Goal: Task Accomplishment & Management: Use online tool/utility

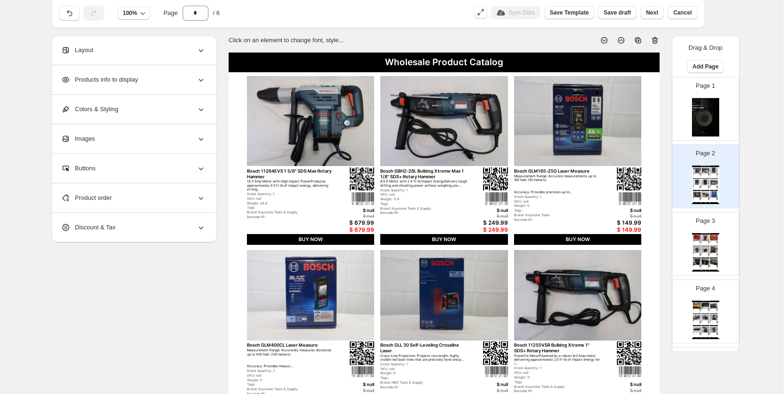
scroll to position [47, 0]
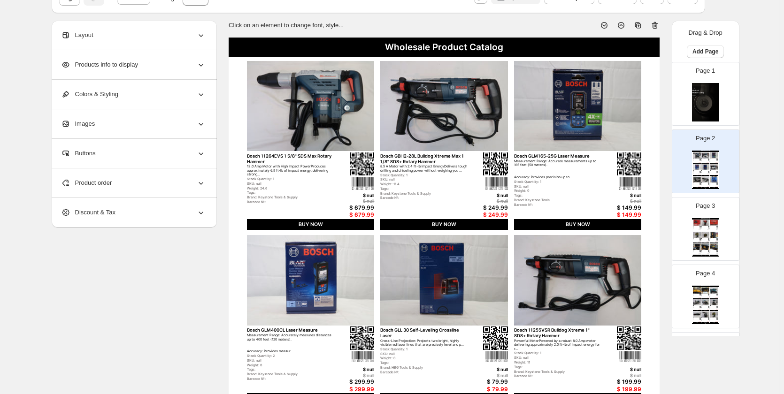
click at [713, 220] on img at bounding box center [714, 223] width 8 height 6
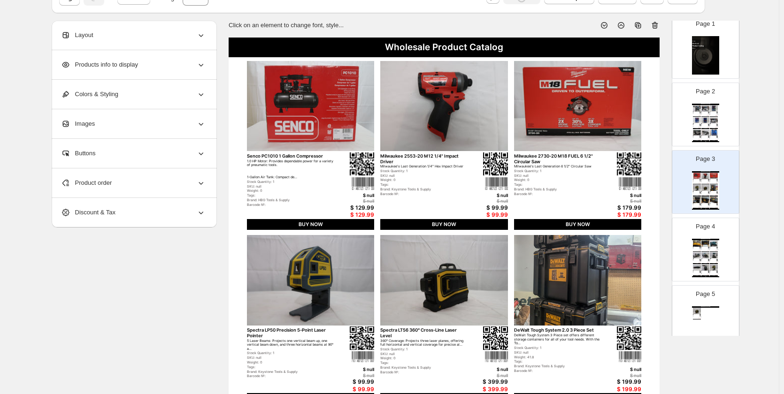
click at [718, 265] on div "Wholesale Product Catalog DeWalt DWST08040 Tough System 2.0 Full Size Organizer…" at bounding box center [705, 258] width 27 height 38
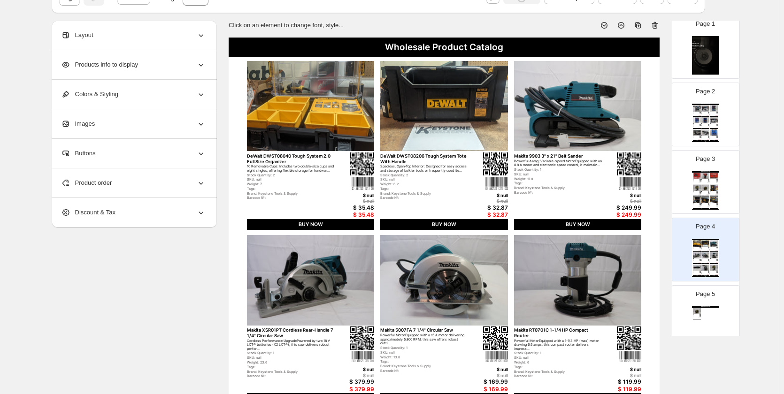
click at [713, 301] on div "Page 5 Wholesale Product Catalog Spectra LT56 360° Cross-Line Laser Level 360° …" at bounding box center [701, 313] width 59 height 63
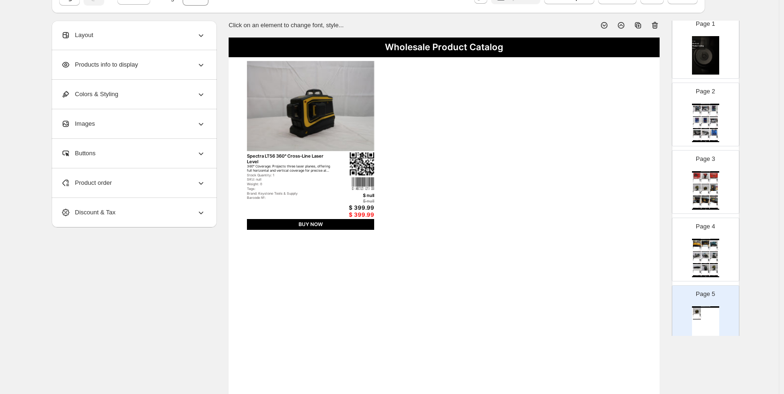
click at [701, 252] on div "BUY NOW" at bounding box center [705, 252] width 8 height 1
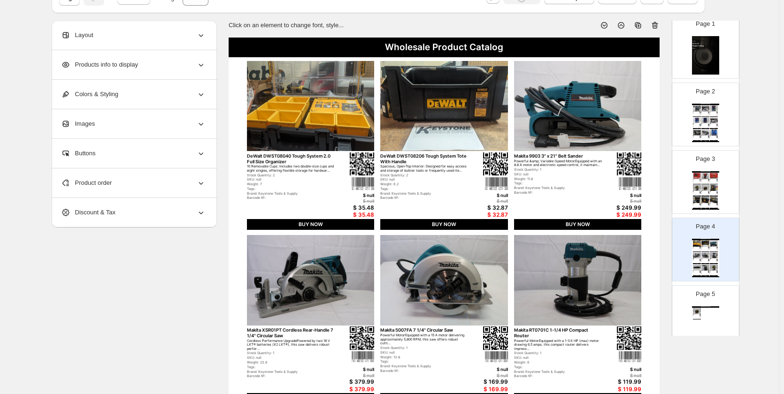
click at [693, 189] on img at bounding box center [697, 188] width 8 height 6
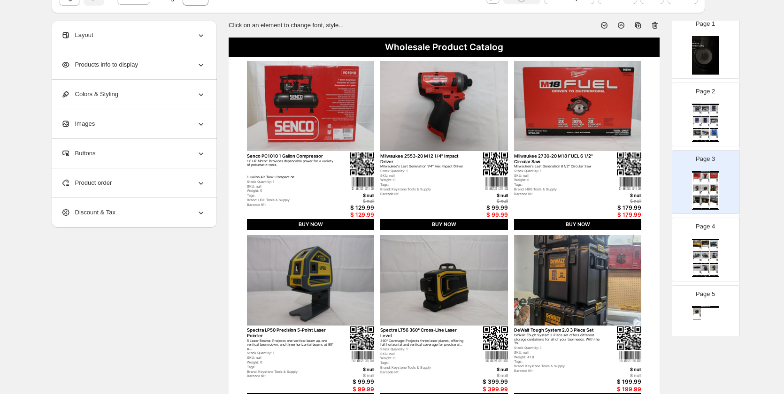
click at [701, 124] on div "Bosch GLL 30 Self-Leveling Crossline Laser" at bounding box center [704, 124] width 6 height 0
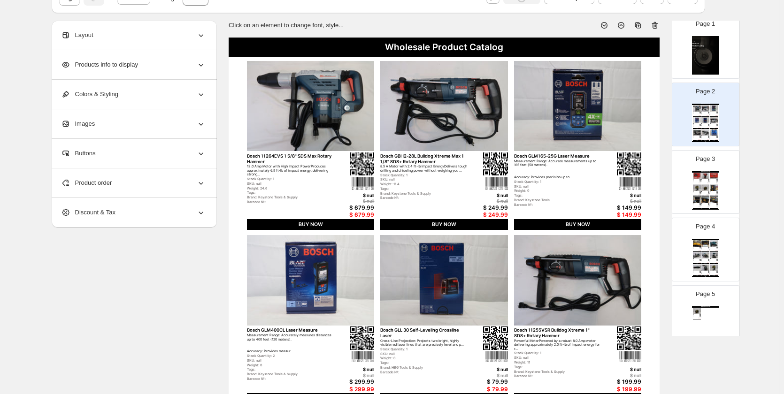
click at [711, 68] on img at bounding box center [705, 55] width 27 height 38
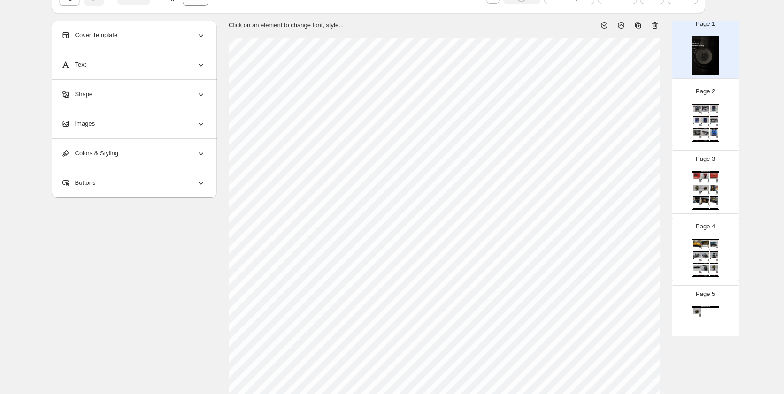
click at [703, 111] on img at bounding box center [705, 108] width 8 height 6
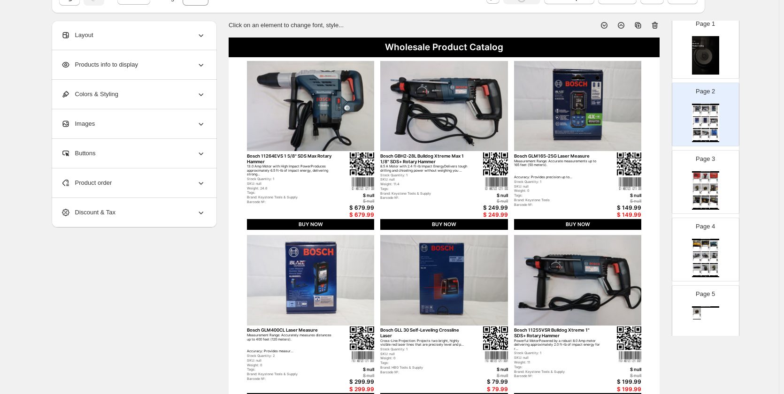
click at [703, 163] on p "Page 3" at bounding box center [704, 158] width 19 height 9
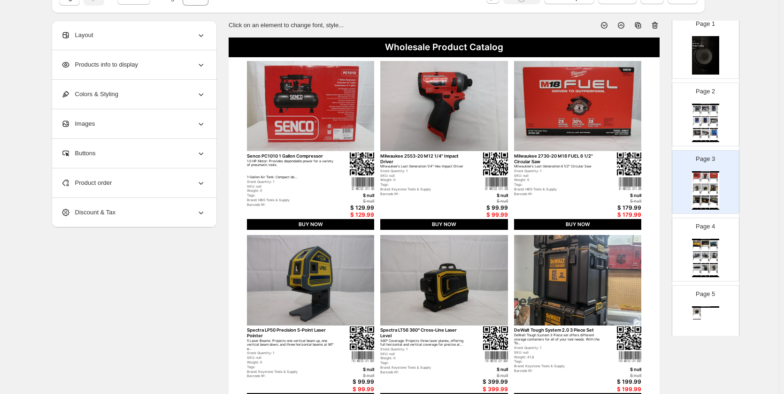
click at [696, 214] on div "Page 4 Wholesale Product Catalog DeWalt DWST08040 Tough System 2.0 Full Size Or…" at bounding box center [701, 245] width 59 height 63
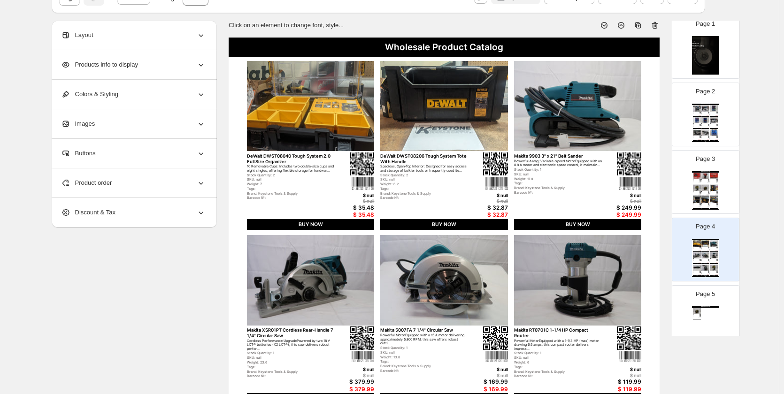
click at [492, 209] on div "$ 32.87" at bounding box center [485, 208] width 46 height 7
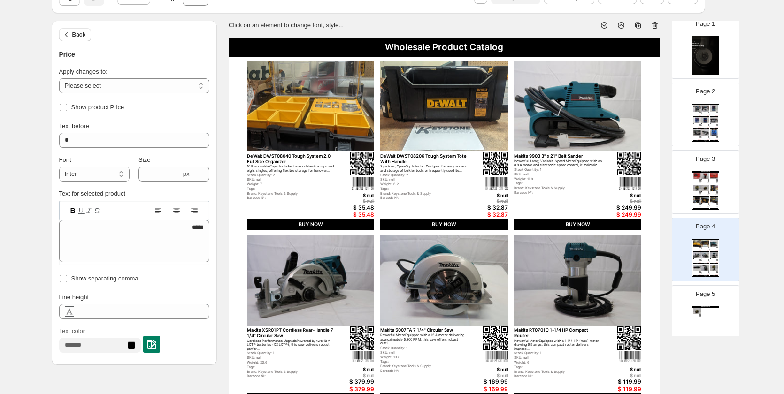
scroll to position [94, 0]
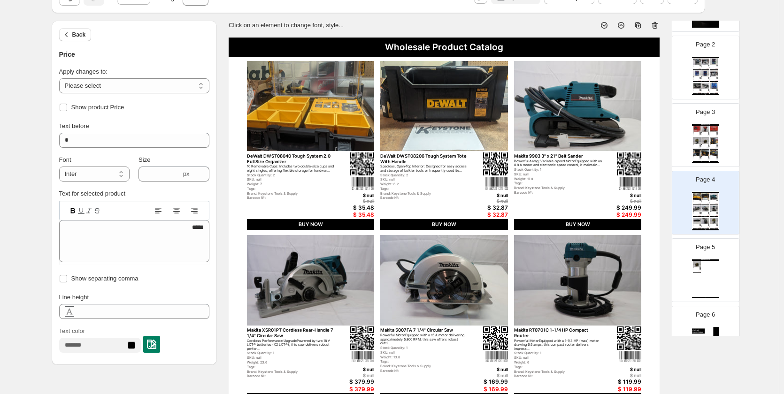
click at [692, 284] on div "Wholesale Product Catalog Spectra LT56 360° Cross-Line Laser Level 360° Coverag…" at bounding box center [705, 279] width 27 height 38
type input "*"
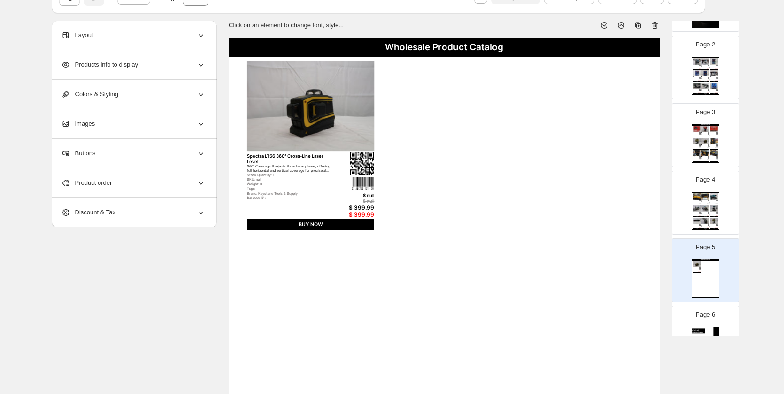
click at [353, 188] on div "Spectra LT56 360° Cross-Line Laser Level 360° Coverage: Projects three laser pl…" at bounding box center [311, 176] width 128 height 47
click at [357, 207] on div "$ 399.99" at bounding box center [351, 208] width 46 height 7
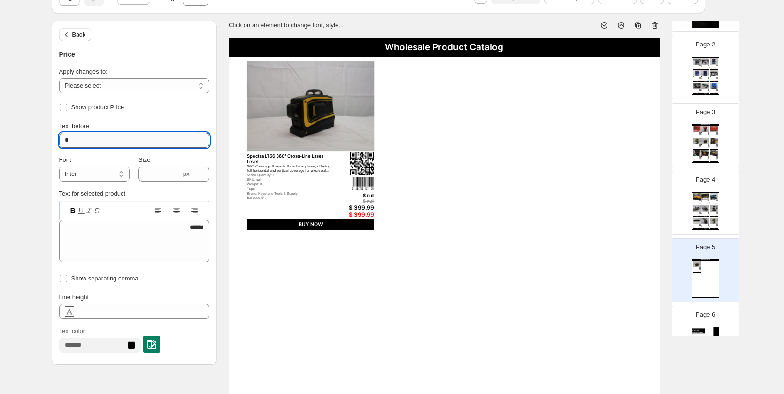
click at [109, 143] on input "*" at bounding box center [134, 140] width 150 height 15
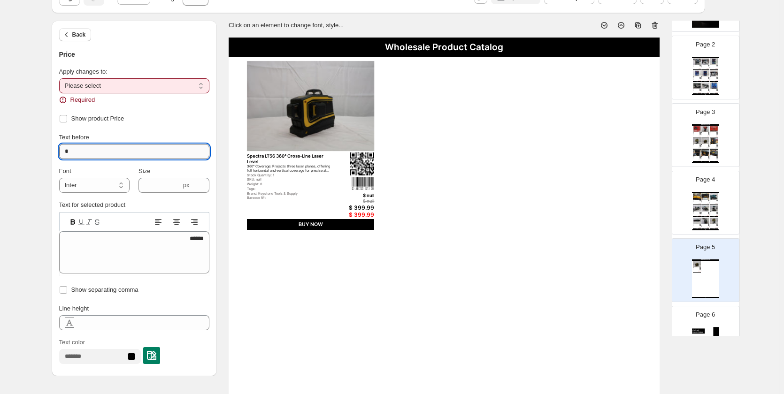
type input "*"
click at [120, 89] on select "**********" at bounding box center [134, 85] width 150 height 15
select select "**********"
click at [61, 78] on select "**********" at bounding box center [134, 85] width 150 height 15
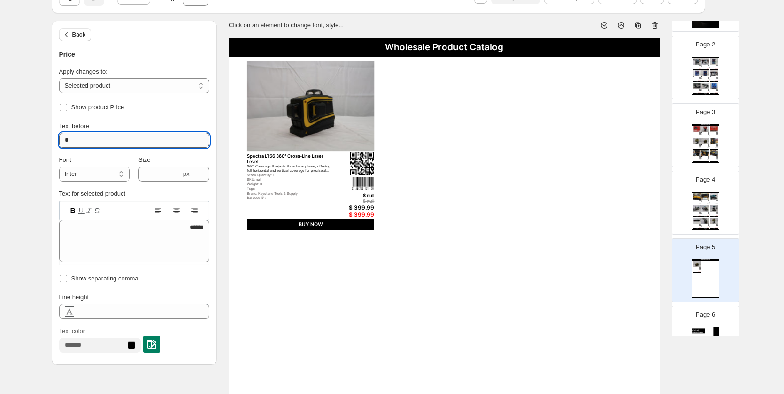
click at [106, 137] on input "*" at bounding box center [134, 140] width 150 height 15
type input "*******"
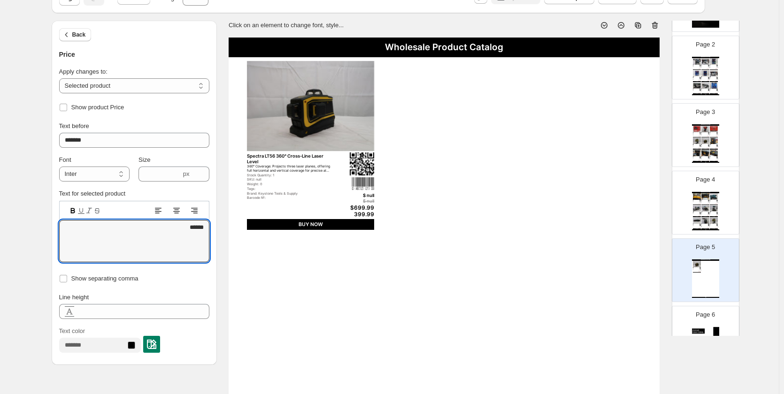
drag, startPoint x: 174, startPoint y: 234, endPoint x: 214, endPoint y: 227, distance: 41.4
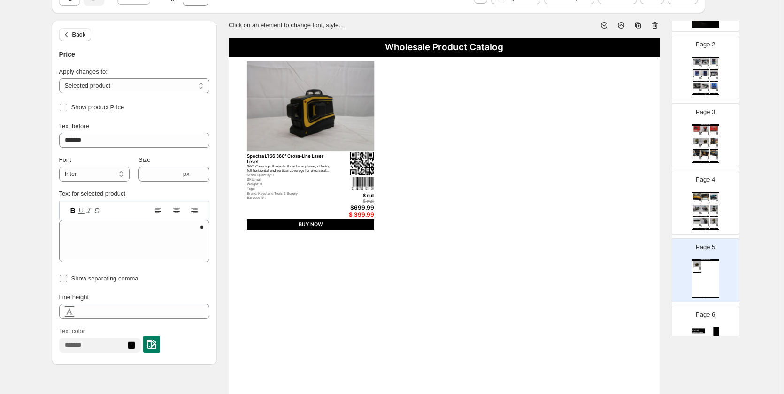
click at [71, 276] on label "Show separating comma" at bounding box center [98, 278] width 79 height 13
type textarea "***"
click at [68, 277] on span at bounding box center [63, 279] width 8 height 8
click at [92, 84] on select "**********" at bounding box center [134, 85] width 150 height 15
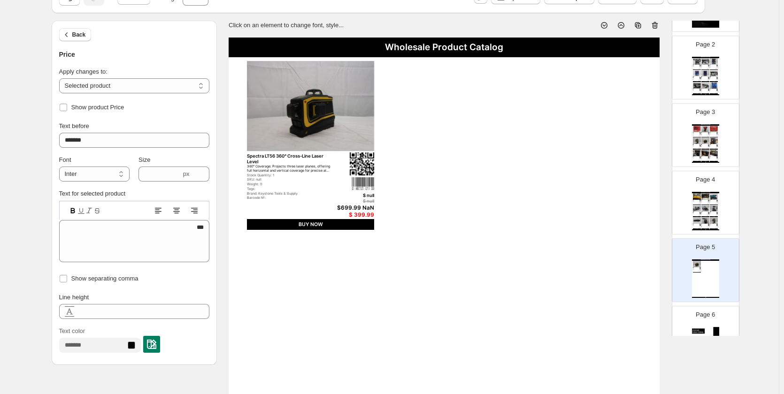
click at [687, 208] on div "Page 4 Wholesale Product Catalog DeWalt DWST08040 Tough System 2.0 Full Size Or…" at bounding box center [701, 199] width 59 height 63
type input "*"
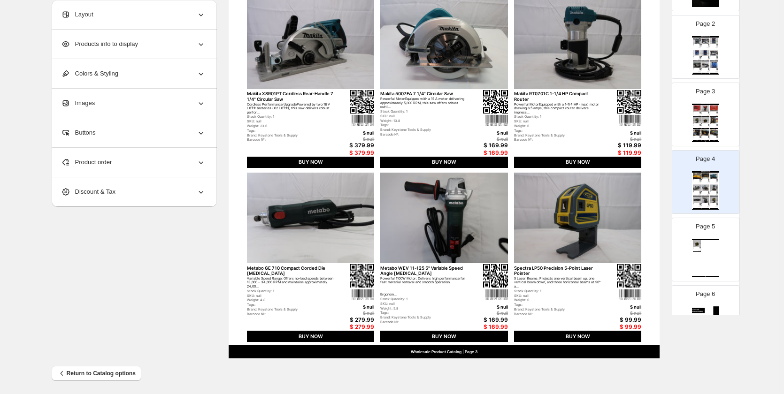
scroll to position [286, 0]
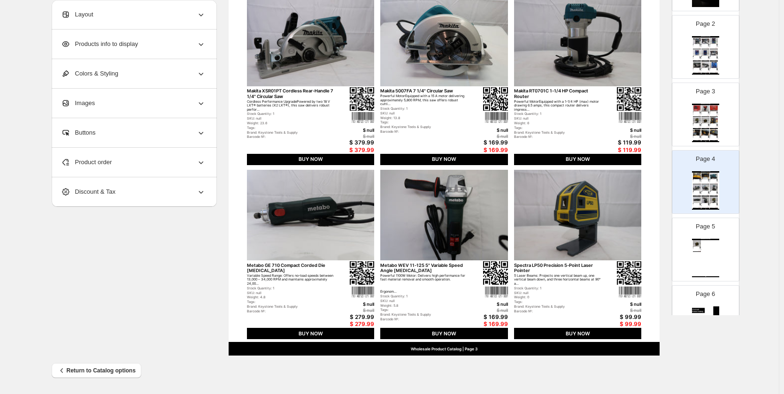
click at [595, 282] on div "5 Laser Beams: Projects one vertical beam up, one vertical beam down, and three…" at bounding box center [558, 280] width 88 height 12
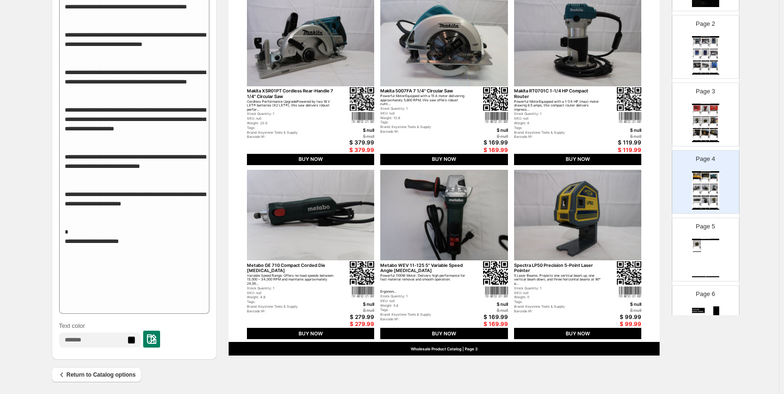
click at [629, 322] on div "$ 99.99" at bounding box center [618, 324] width 46 height 7
type input "****"
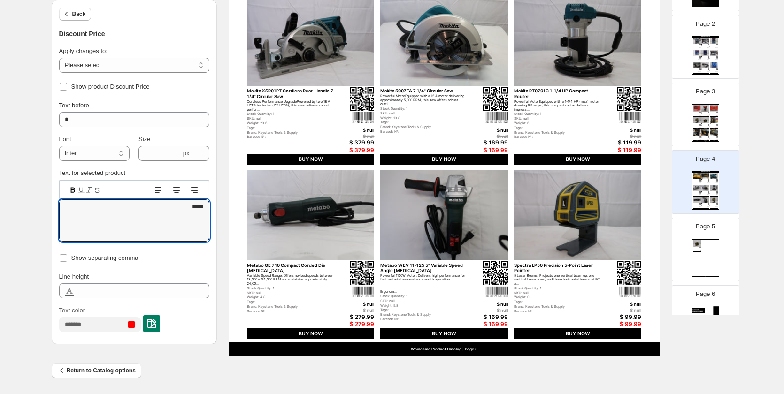
drag, startPoint x: 172, startPoint y: 203, endPoint x: 231, endPoint y: 209, distance: 59.4
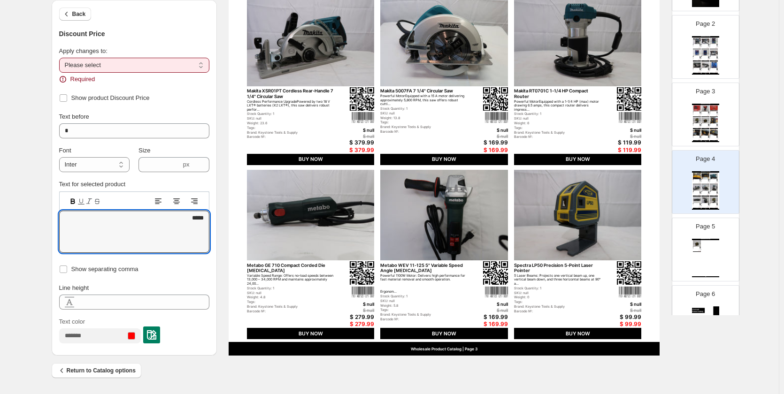
type textarea "*****"
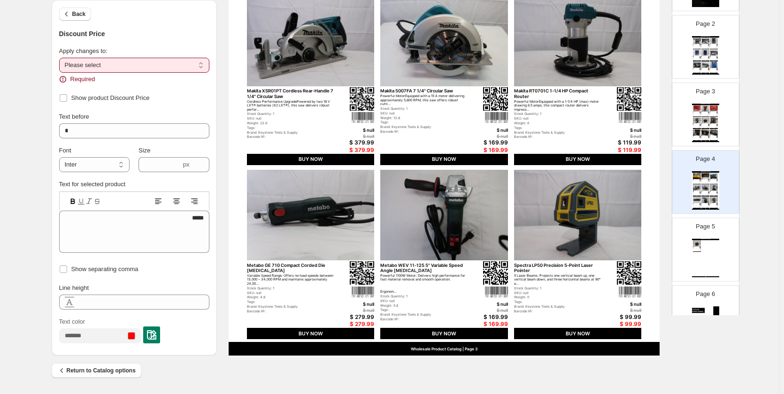
click at [131, 59] on select "**********" at bounding box center [134, 65] width 150 height 15
select select "**********"
click at [61, 58] on select "**********" at bounding box center [134, 65] width 150 height 15
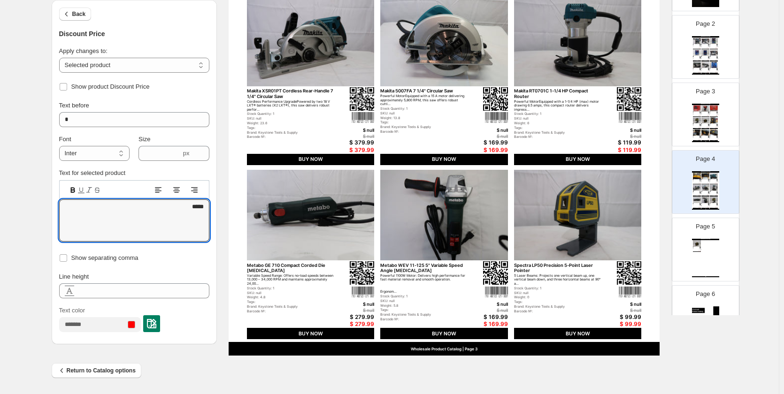
drag, startPoint x: 181, startPoint y: 203, endPoint x: 218, endPoint y: 209, distance: 37.6
click at [217, 209] on div "**********" at bounding box center [134, 220] width 165 height 247
type textarea "*"
type textarea "*****"
click at [103, 119] on input "*" at bounding box center [134, 119] width 150 height 15
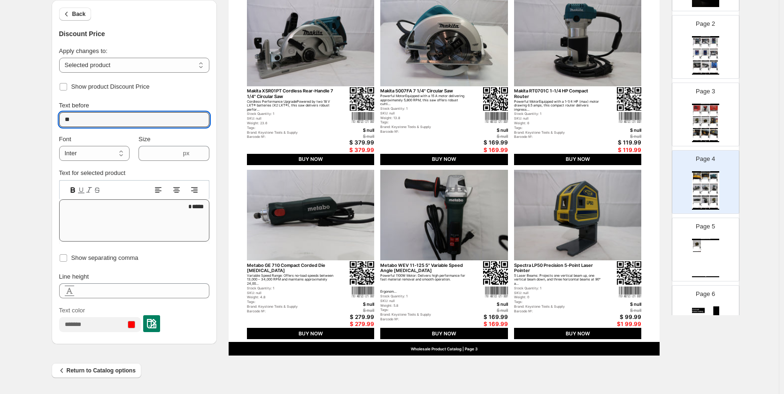
type input "*"
click at [623, 316] on div "$ 99.99" at bounding box center [618, 317] width 46 height 7
type textarea "*****"
type input "*"
click at [631, 316] on div "$ 99.99" at bounding box center [618, 317] width 46 height 7
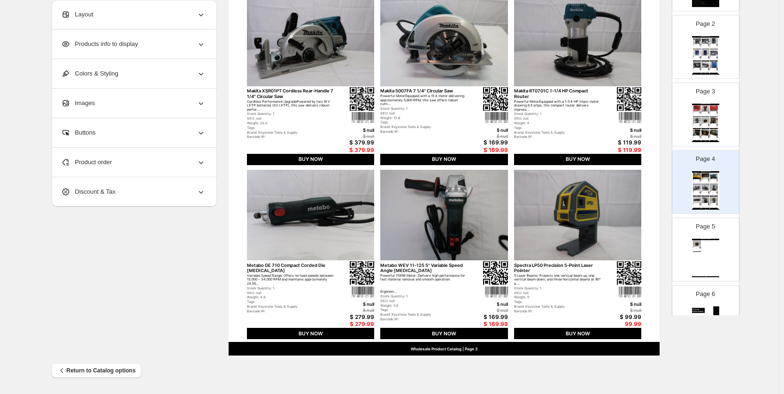
click at [638, 314] on div "$ 99.99" at bounding box center [618, 317] width 46 height 7
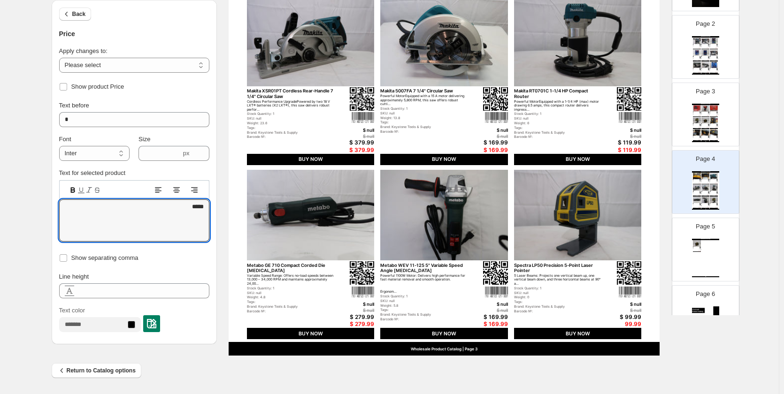
drag, startPoint x: 181, startPoint y: 206, endPoint x: 228, endPoint y: 209, distance: 47.5
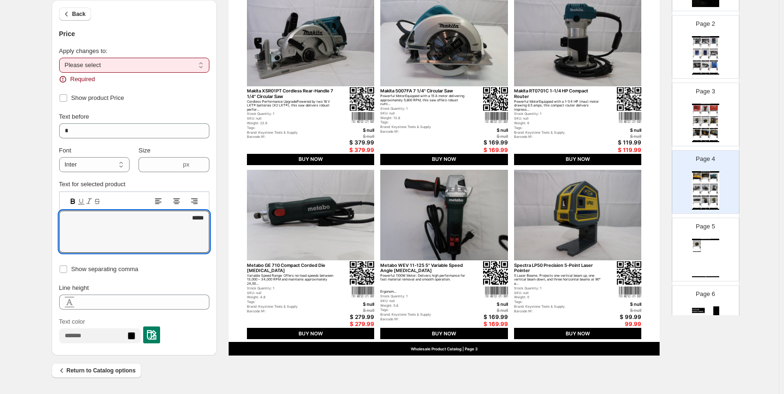
type textarea "*****"
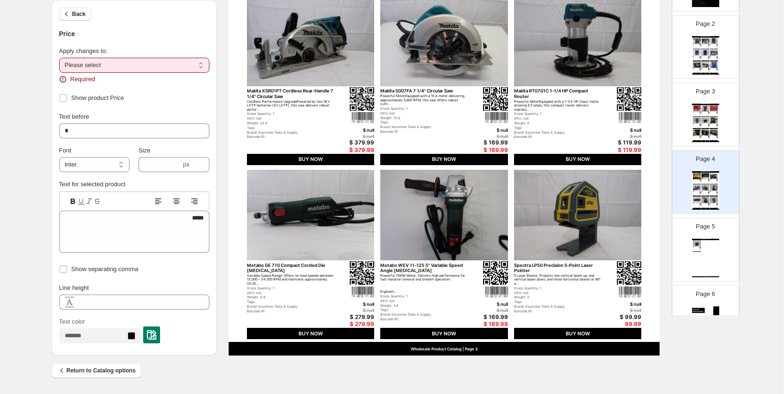
drag, startPoint x: 142, startPoint y: 60, endPoint x: 136, endPoint y: 67, distance: 9.0
click at [142, 60] on select "**********" at bounding box center [134, 65] width 150 height 15
select select "**********"
click at [61, 58] on select "**********" at bounding box center [134, 65] width 150 height 15
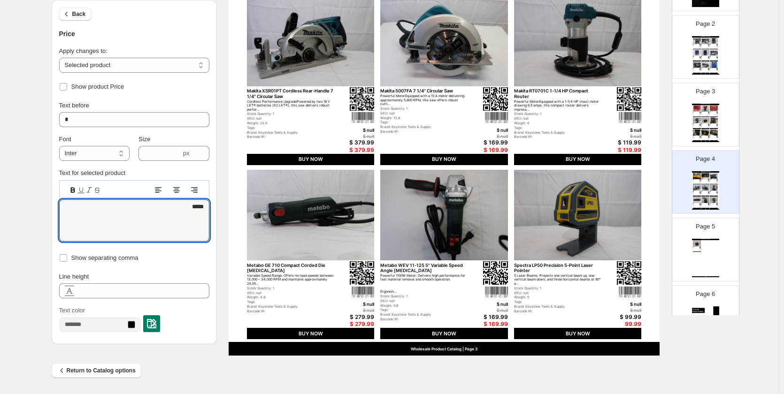
drag, startPoint x: 184, startPoint y: 212, endPoint x: 225, endPoint y: 208, distance: 41.5
click at [225, 208] on div "**********" at bounding box center [390, 68] width 676 height 574
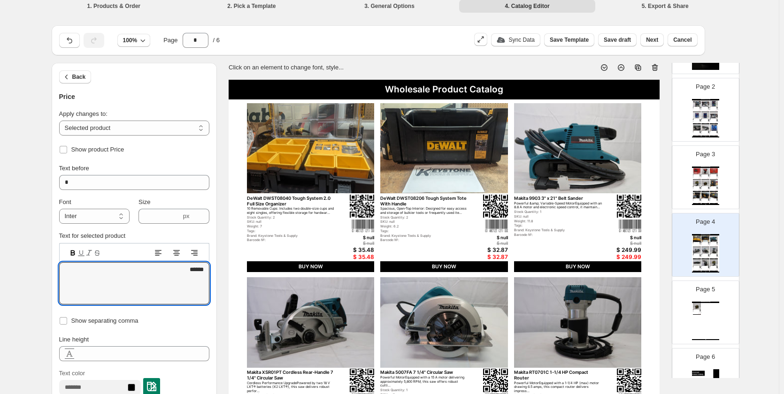
scroll to position [0, 0]
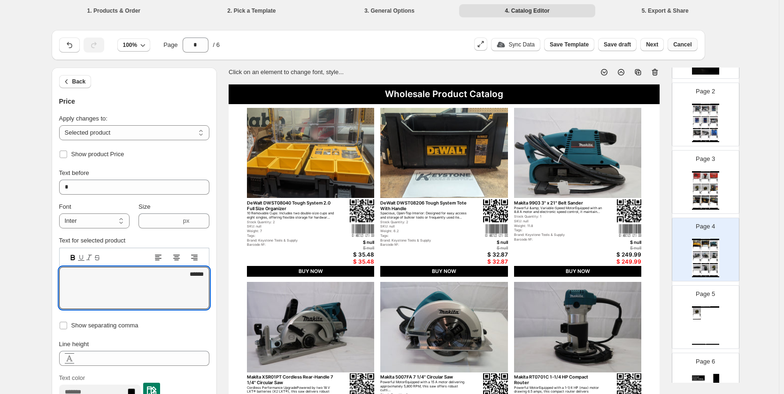
type textarea "******"
click at [679, 45] on span "Cancel" at bounding box center [682, 45] width 18 height 8
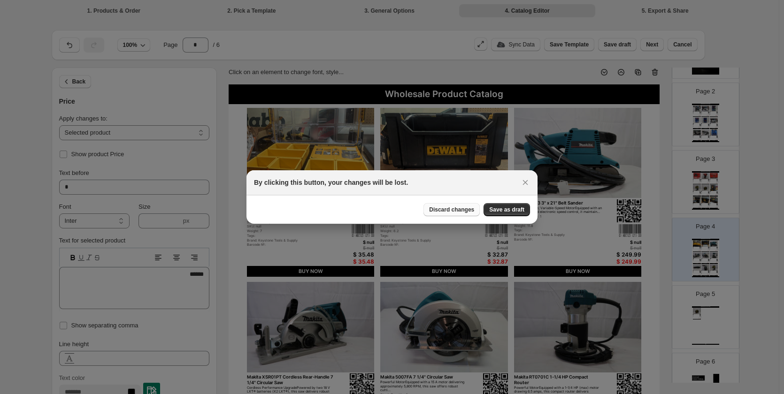
click at [466, 211] on span "Discard changes" at bounding box center [451, 210] width 45 height 8
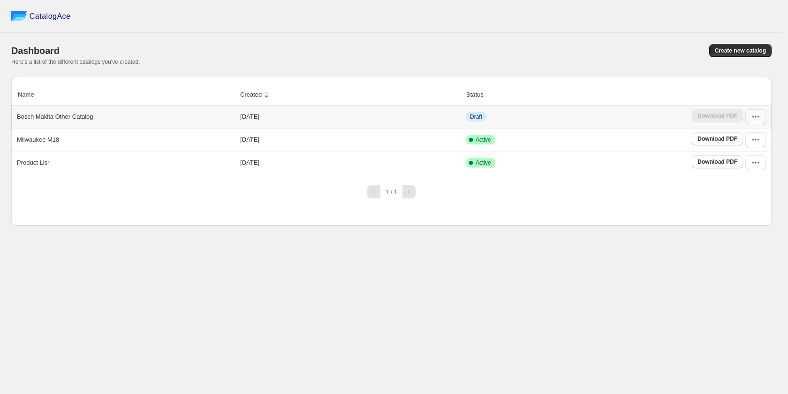
click at [751, 118] on button "button" at bounding box center [756, 116] width 21 height 15
click at [741, 230] on span "Delete" at bounding box center [740, 233] width 18 height 7
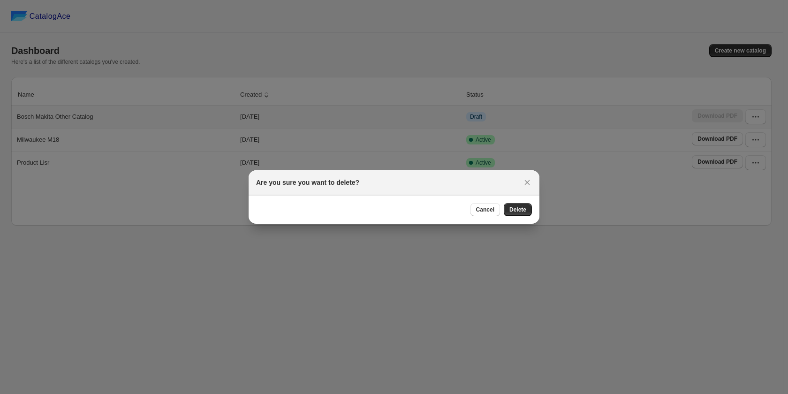
click at [519, 206] on button "Delete" at bounding box center [518, 209] width 28 height 13
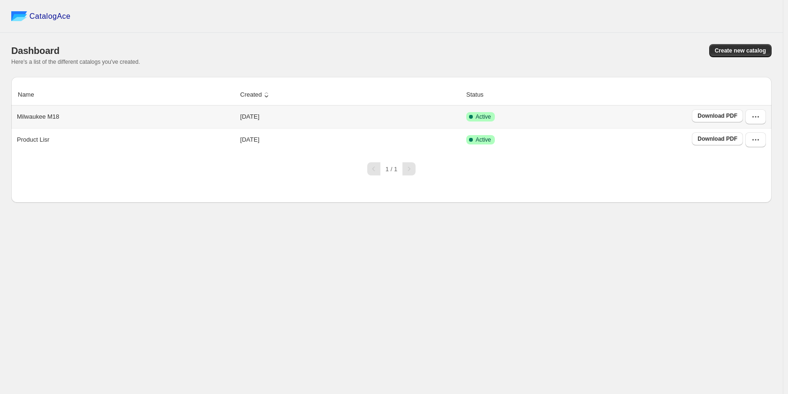
click at [116, 116] on div "Milwaukee M18" at bounding box center [123, 114] width 221 height 13
click at [753, 122] on icon "button" at bounding box center [755, 116] width 9 height 9
click at [745, 197] on span "Edit" at bounding box center [755, 201] width 48 height 9
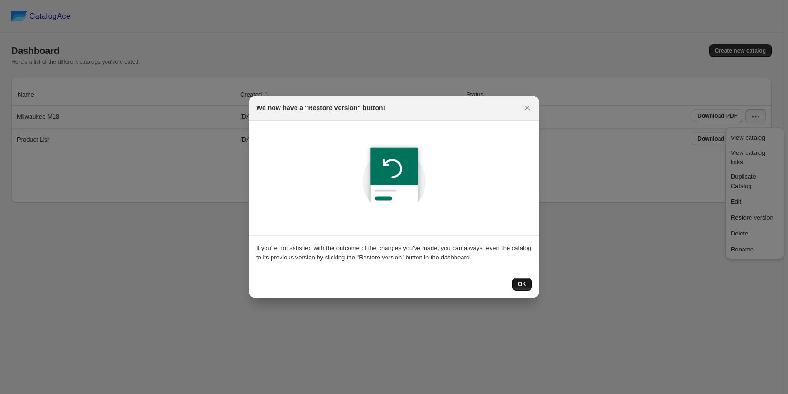
click at [527, 287] on button "OK" at bounding box center [522, 284] width 20 height 13
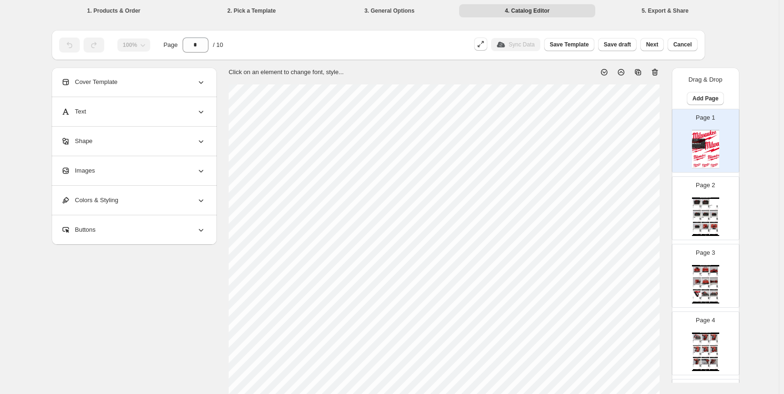
click at [713, 234] on div "BUY NOW" at bounding box center [714, 234] width 8 height 1
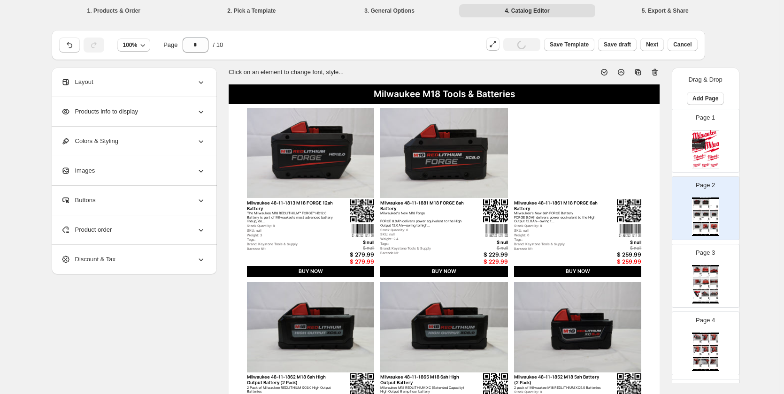
click at [707, 260] on div "Page 3 Milwaukee M18 Tools & Batteries Milwaukee 48-59-1806 M18 Six Bay Sequent…" at bounding box center [701, 272] width 59 height 63
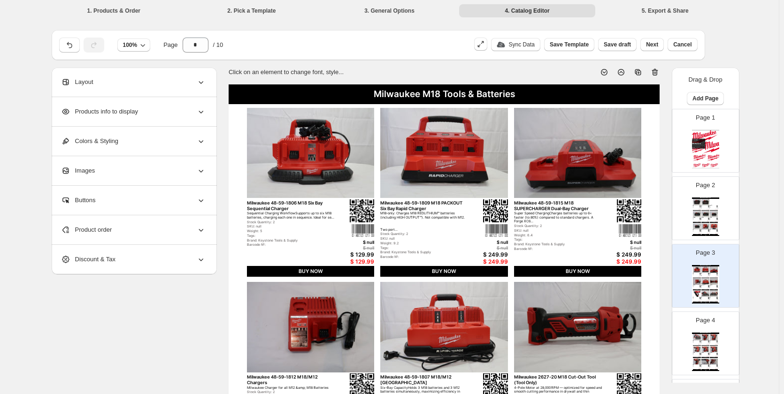
click at [699, 221] on div "$ 299.99" at bounding box center [699, 221] width 3 height 0
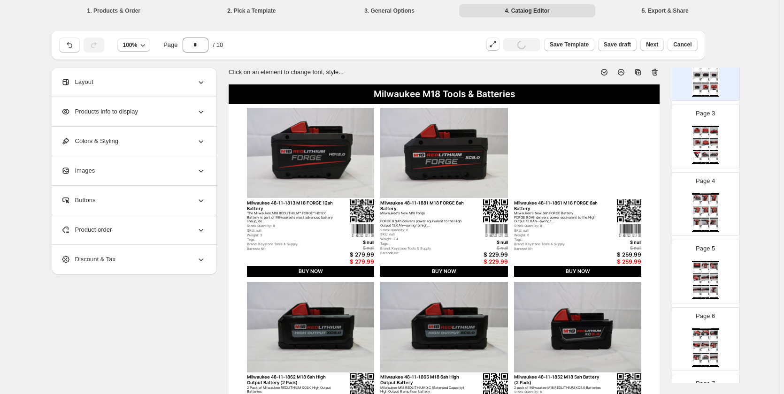
scroll to position [141, 0]
click at [701, 262] on img at bounding box center [705, 264] width 8 height 6
type input "*"
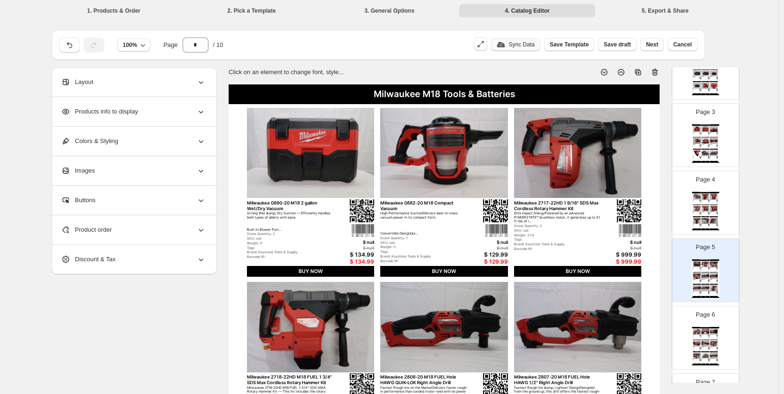
click at [515, 40] on button "Sync Data" at bounding box center [515, 44] width 49 height 13
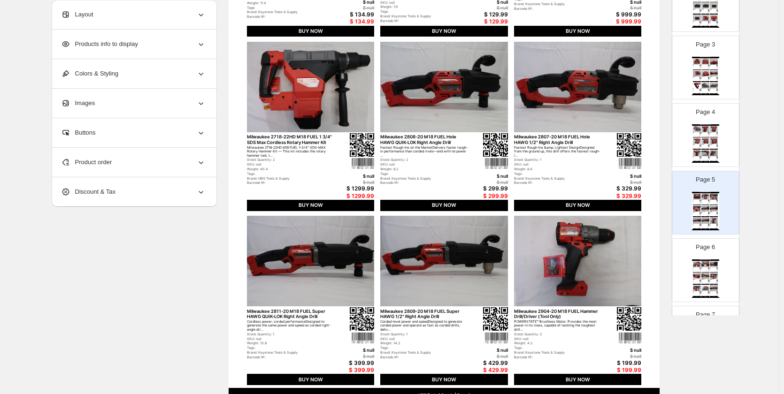
scroll to position [282, 0]
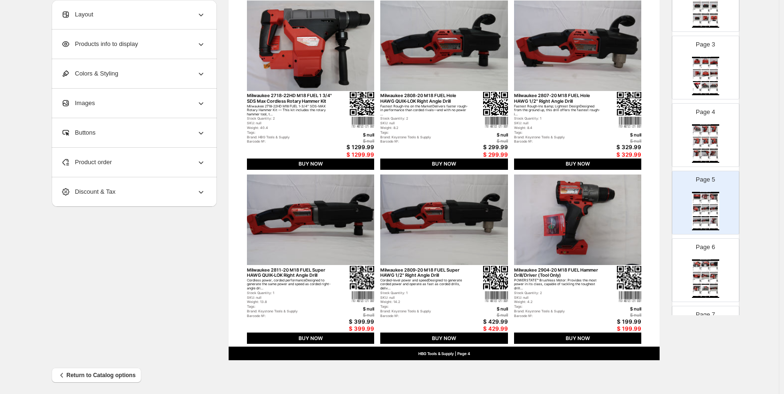
click at [507, 307] on div "$ null" at bounding box center [485, 308] width 46 height 5
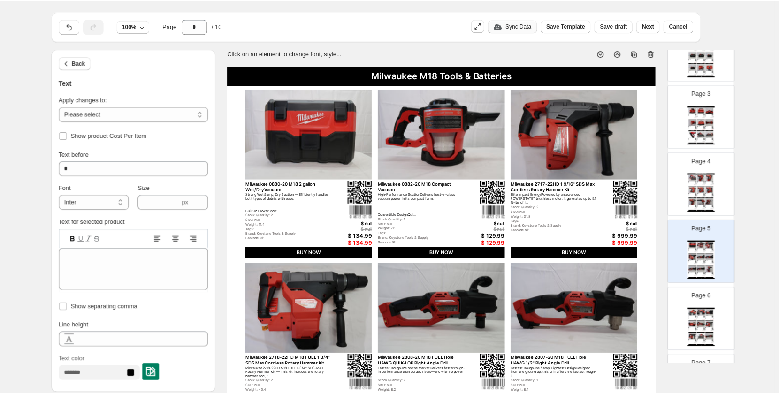
scroll to position [0, 0]
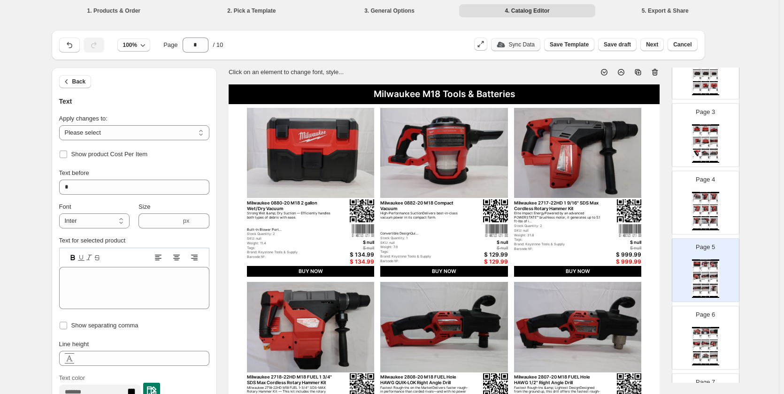
click at [326, 167] on img at bounding box center [311, 153] width 128 height 91
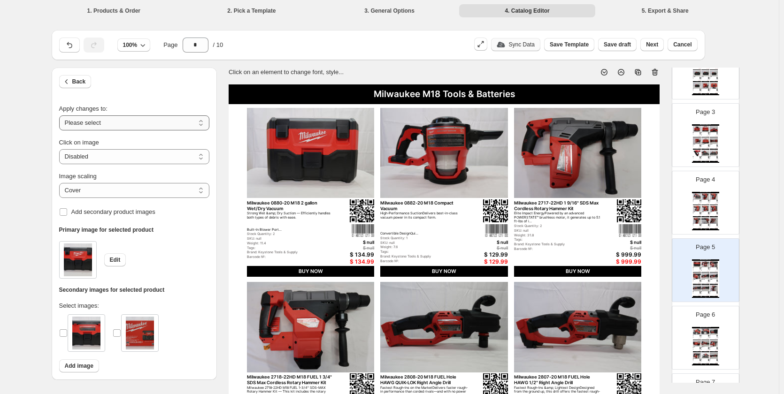
click at [136, 127] on select "**********" at bounding box center [134, 122] width 150 height 15
select select "**********"
click at [61, 115] on select "**********" at bounding box center [134, 122] width 150 height 15
click at [105, 161] on select "**********" at bounding box center [134, 156] width 150 height 15
click at [39, 146] on div "**********" at bounding box center [389, 340] width 779 height 680
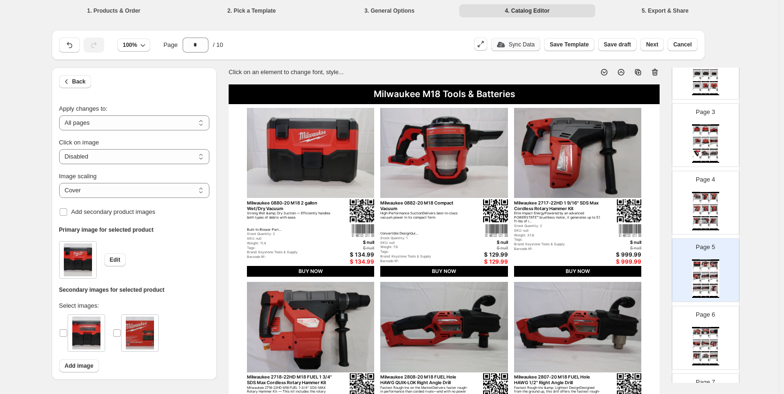
click at [250, 52] on div "100% Page * / 10" at bounding box center [260, 43] width 411 height 19
click at [658, 47] on span "Next" at bounding box center [652, 45] width 12 height 8
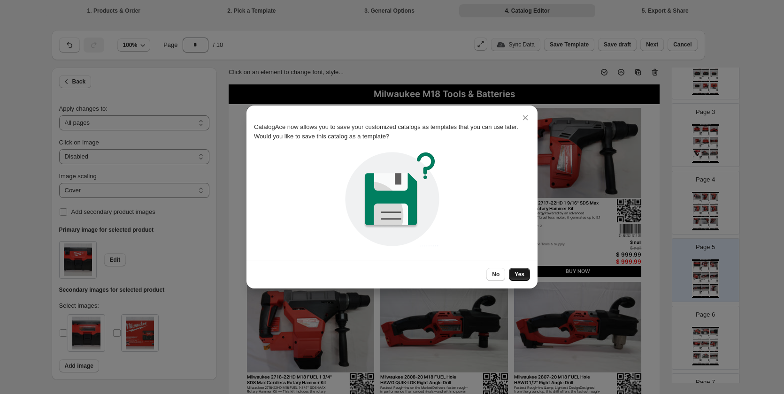
click at [519, 273] on span "Yes" at bounding box center [519, 275] width 10 height 8
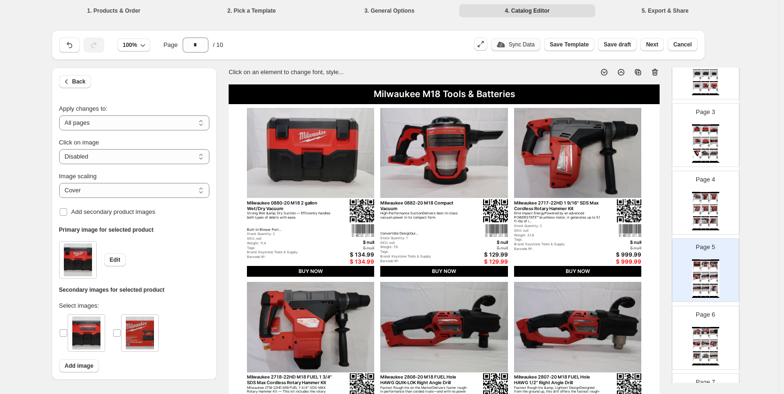
click at [438, 62] on div "Click on an element to change font, style..." at bounding box center [440, 68] width 438 height 17
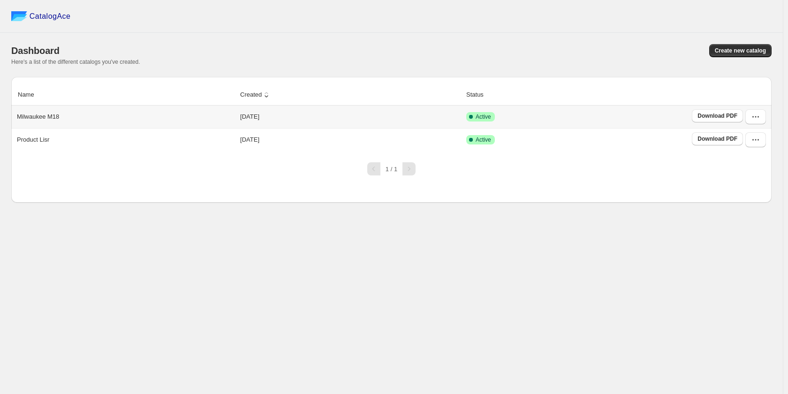
click at [293, 119] on td "[DATE]" at bounding box center [350, 117] width 226 height 23
click at [762, 117] on button "button" at bounding box center [756, 116] width 21 height 15
click at [744, 194] on button "Edit" at bounding box center [754, 201] width 53 height 15
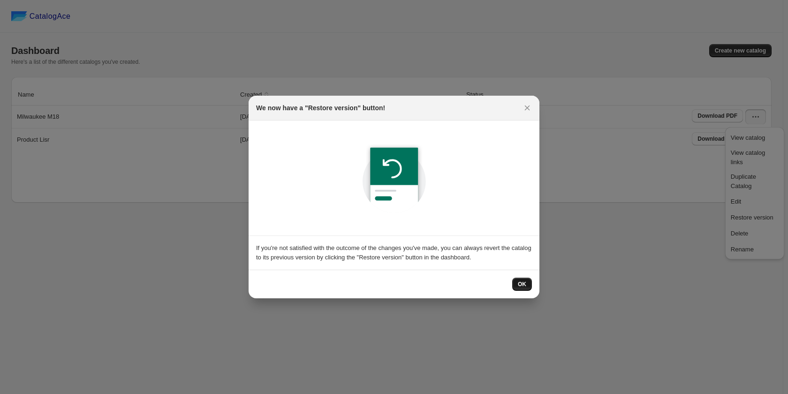
click at [526, 286] on span "OK" at bounding box center [522, 285] width 8 height 8
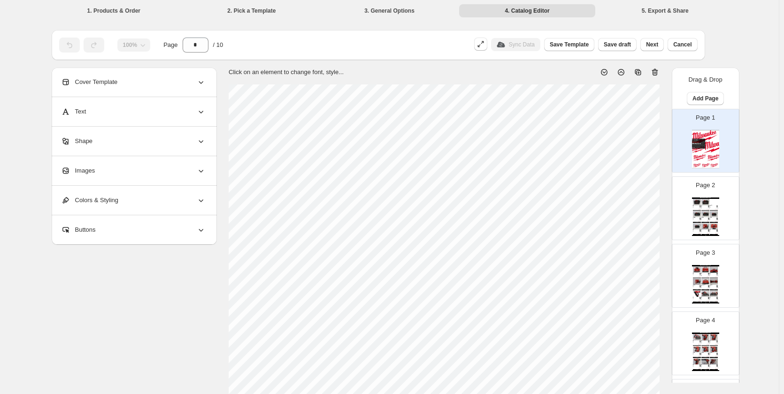
scroll to position [276, 0]
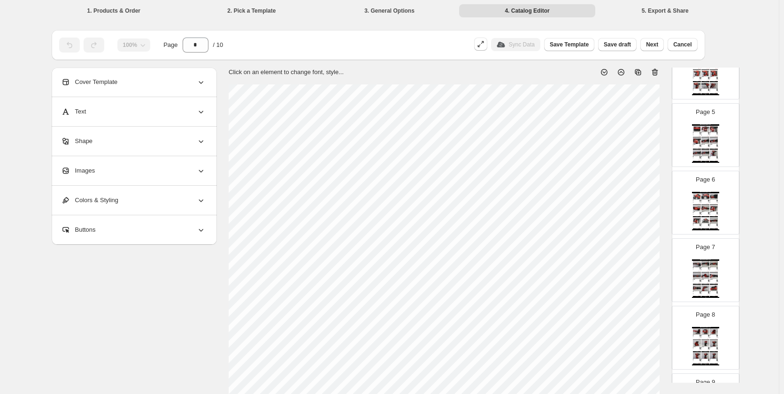
click at [716, 221] on img at bounding box center [714, 221] width 8 height 6
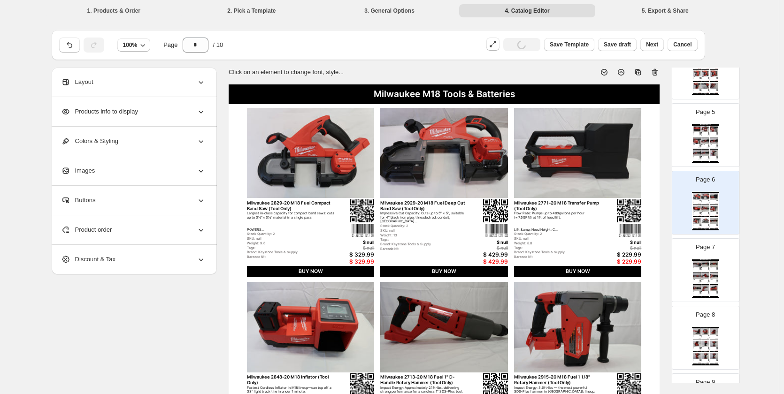
click at [705, 149] on div "BUY NOW" at bounding box center [705, 149] width 8 height 1
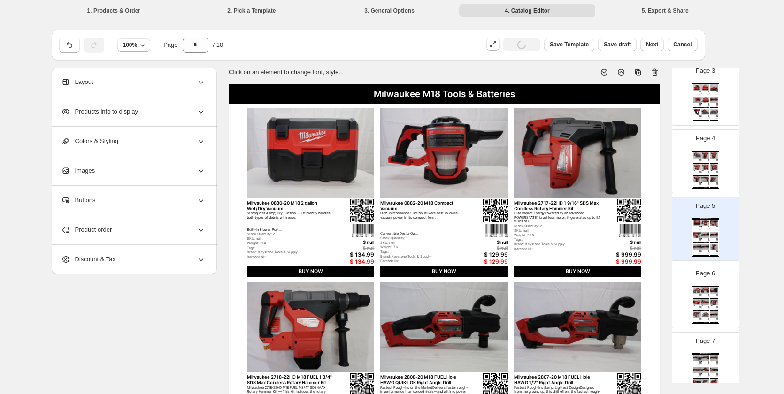
scroll to position [88, 0]
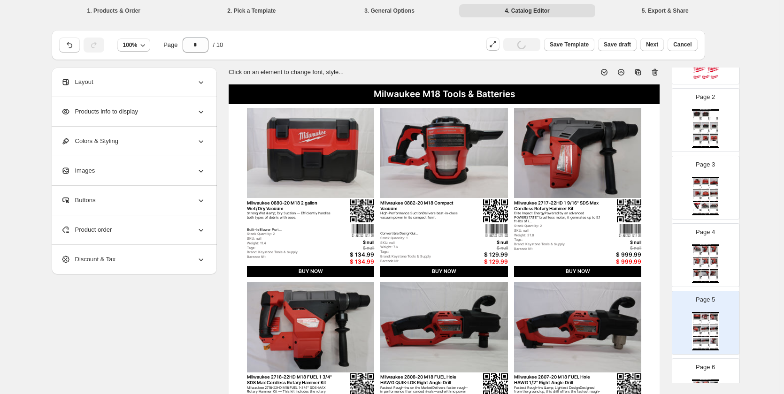
click at [703, 141] on img at bounding box center [705, 138] width 8 height 6
type input "*"
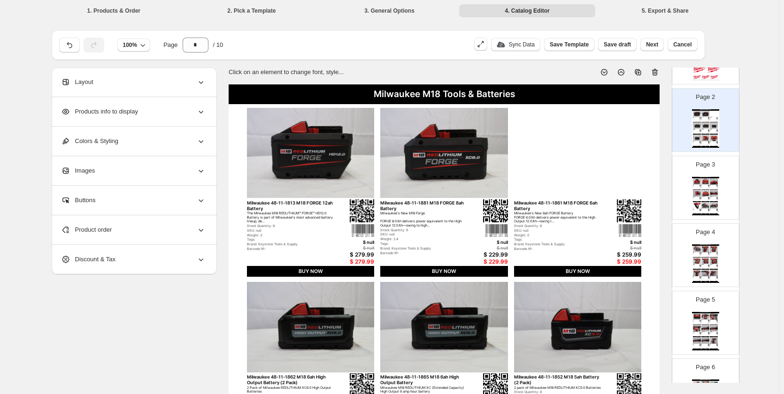
click at [526, 45] on p "Sync Data" at bounding box center [522, 45] width 26 height 8
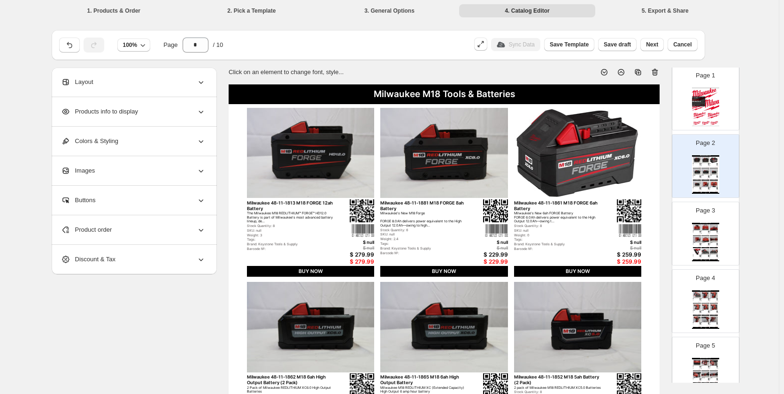
scroll to position [0, 0]
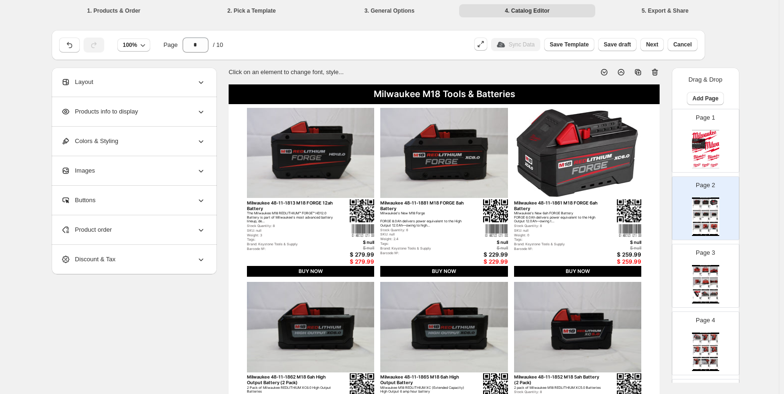
click at [100, 110] on span "Products info to display" at bounding box center [99, 111] width 77 height 9
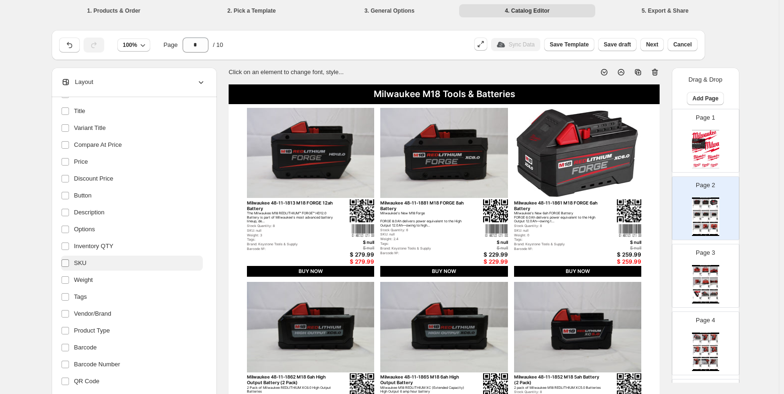
scroll to position [105, 0]
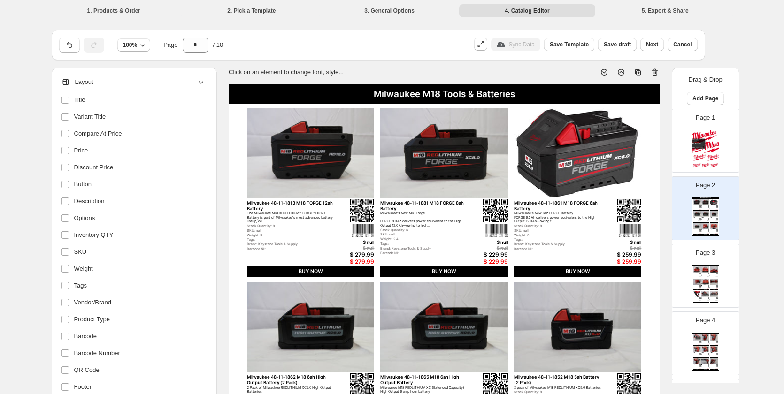
click at [379, 38] on div "100% Page * / 10" at bounding box center [260, 43] width 411 height 19
click at [88, 251] on label "SKU" at bounding box center [132, 251] width 142 height 15
click at [97, 250] on label "SKU" at bounding box center [132, 251] width 142 height 15
drag, startPoint x: 97, startPoint y: 250, endPoint x: 90, endPoint y: 251, distance: 6.6
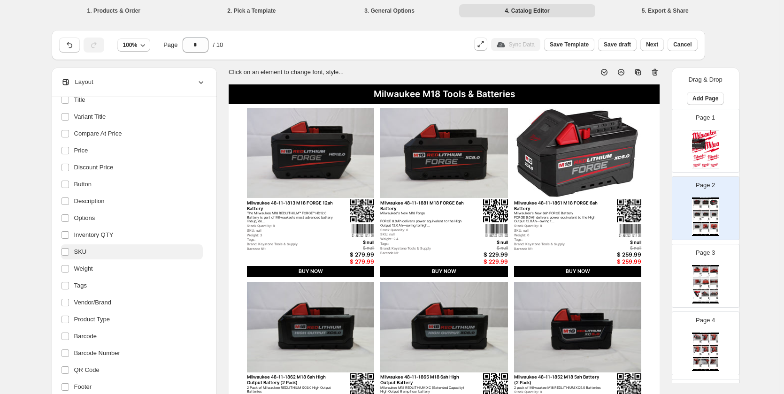
click at [90, 251] on label "SKU" at bounding box center [132, 251] width 142 height 15
click at [130, 82] on div "Layout" at bounding box center [133, 82] width 145 height 29
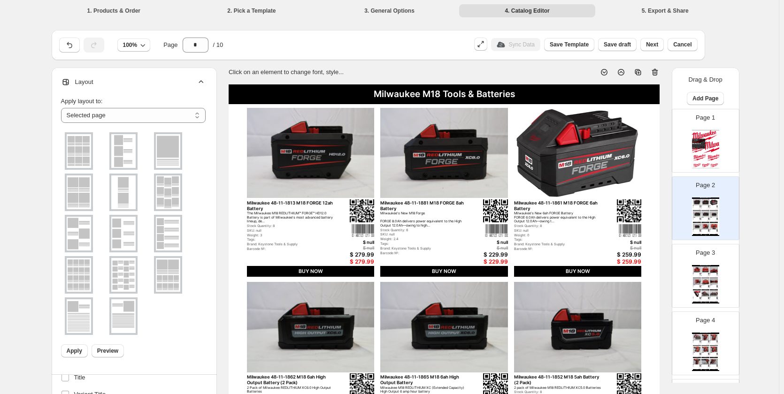
click at [130, 82] on div "Layout" at bounding box center [133, 82] width 145 height 29
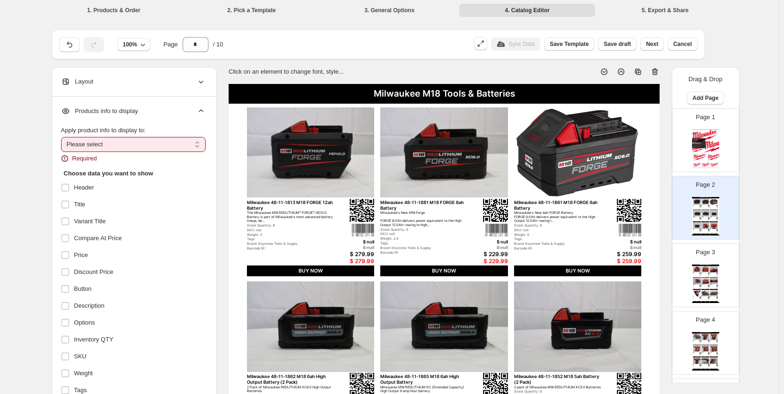
scroll to position [0, 0]
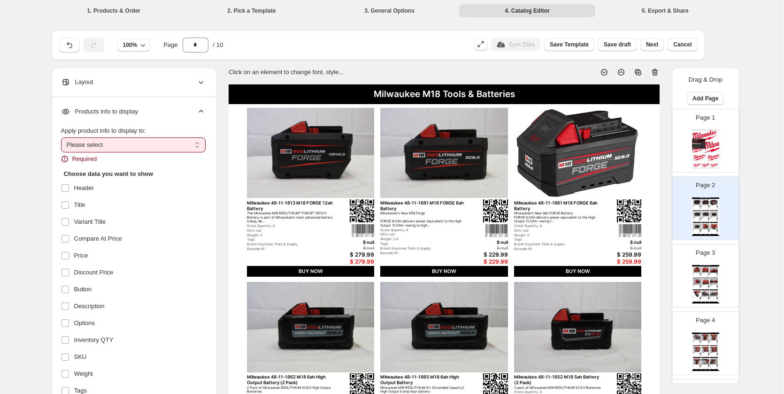
click at [391, 12] on li "3. General Options" at bounding box center [389, 10] width 136 height 13
click at [69, 41] on icon "button" at bounding box center [69, 44] width 9 height 9
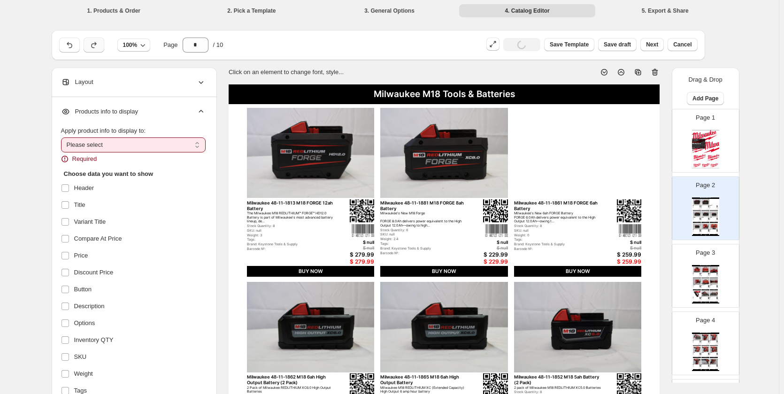
click at [99, 45] on icon "button" at bounding box center [93, 44] width 9 height 9
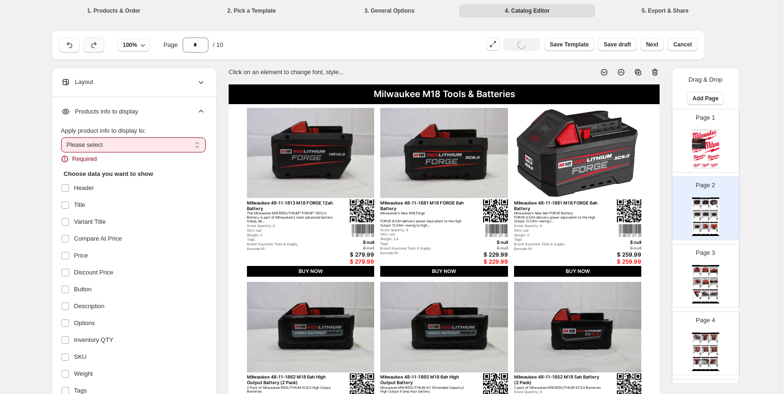
click at [127, 139] on select "**********" at bounding box center [133, 144] width 145 height 15
select select "*********"
click at [63, 137] on select "**********" at bounding box center [133, 144] width 145 height 15
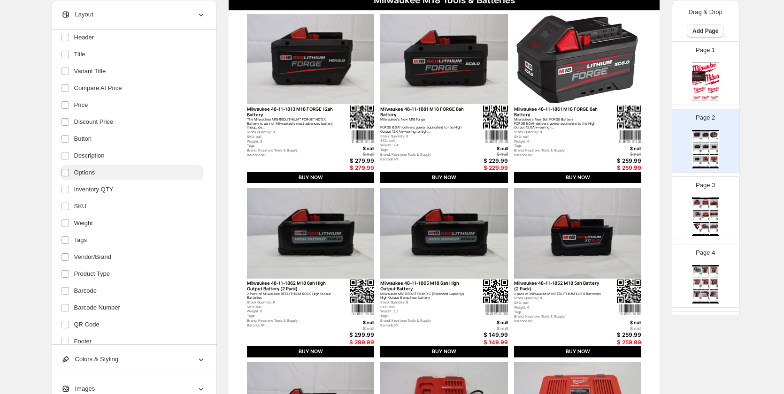
scroll to position [119, 0]
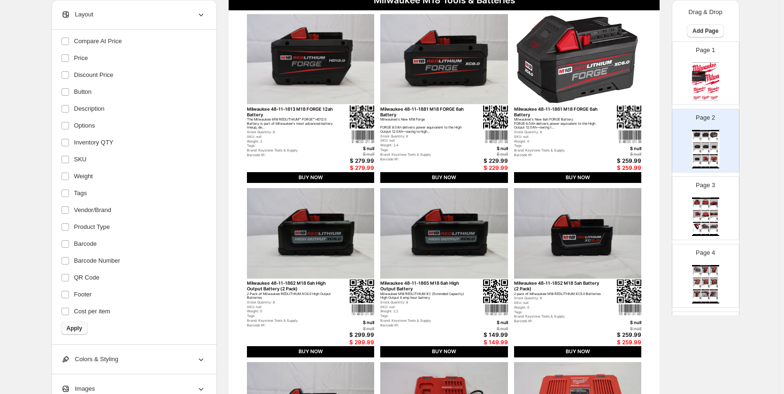
click at [77, 331] on span "Apply" at bounding box center [74, 329] width 15 height 8
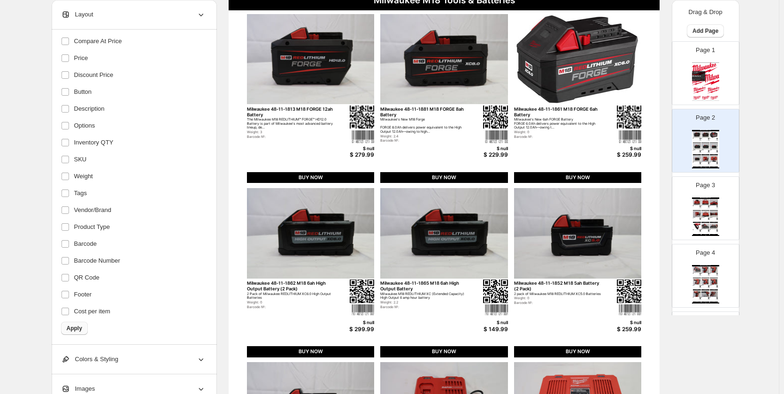
click at [78, 329] on span "Apply" at bounding box center [74, 329] width 15 height 8
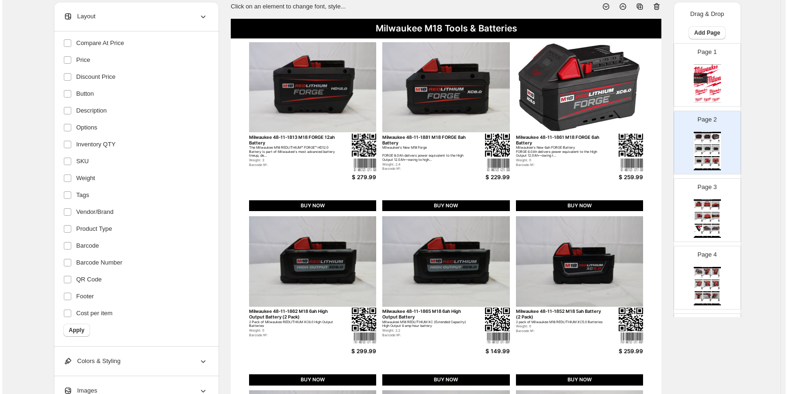
scroll to position [0, 0]
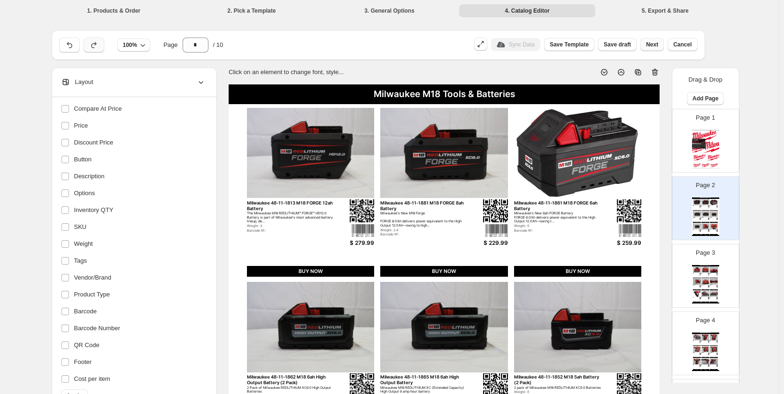
click at [653, 48] on button "Next" at bounding box center [651, 44] width 23 height 13
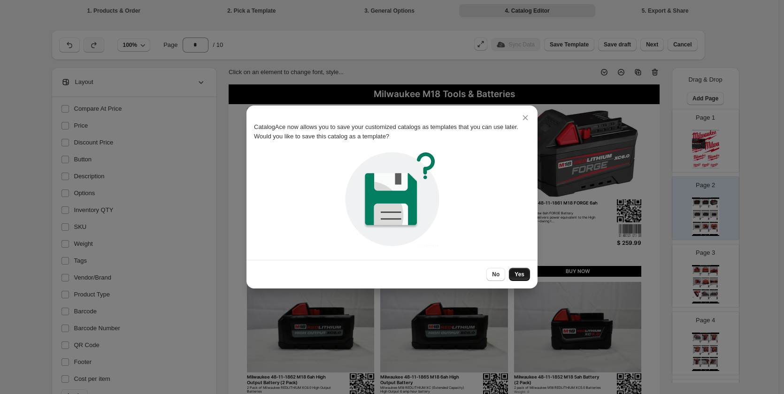
click at [522, 278] on button "Yes" at bounding box center [519, 274] width 21 height 13
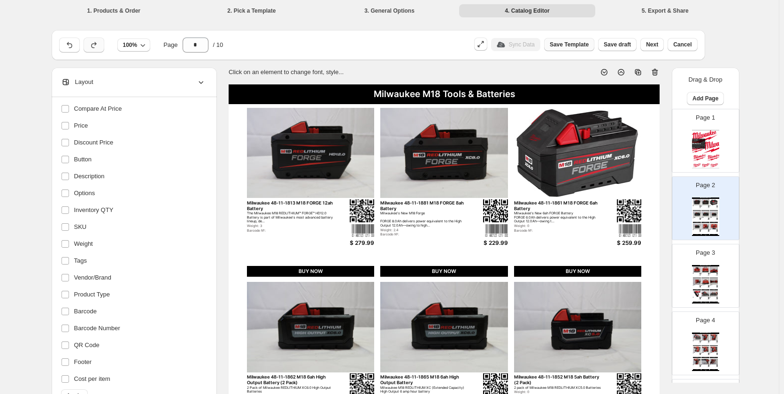
click at [588, 45] on span "Save Template" at bounding box center [569, 45] width 39 height 8
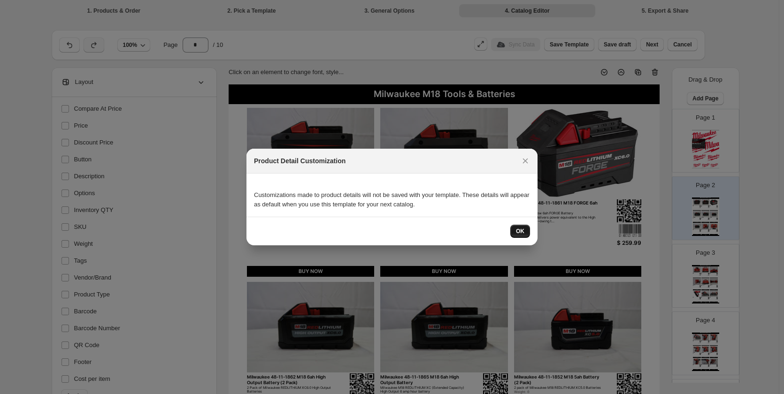
click at [516, 229] on button "OK" at bounding box center [520, 231] width 20 height 13
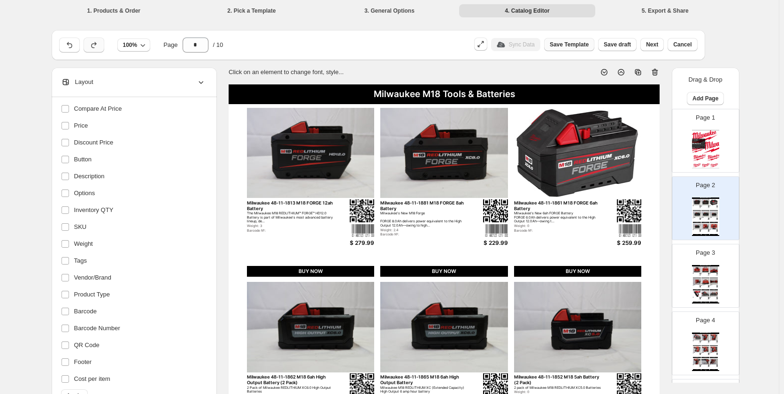
click at [585, 45] on span "Save Template" at bounding box center [569, 45] width 39 height 8
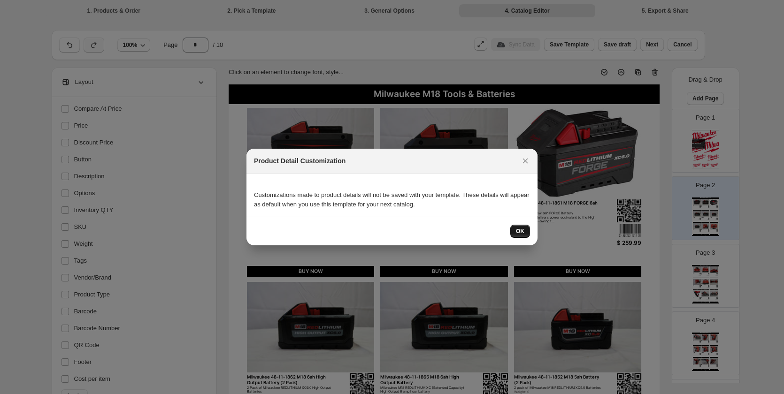
click at [514, 230] on button "OK" at bounding box center [520, 231] width 20 height 13
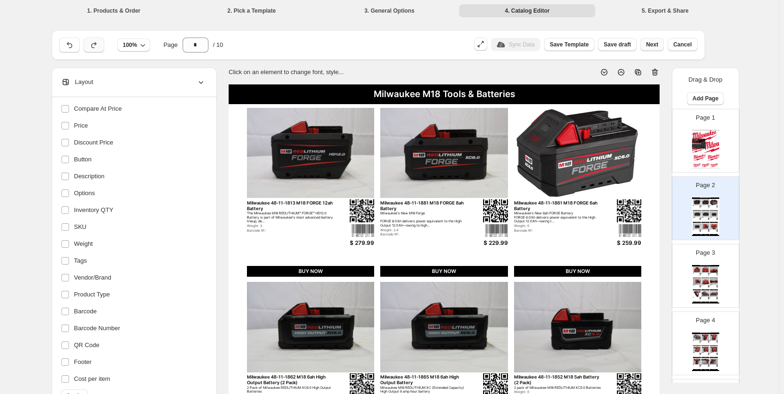
click at [649, 43] on button "Next" at bounding box center [651, 44] width 23 height 13
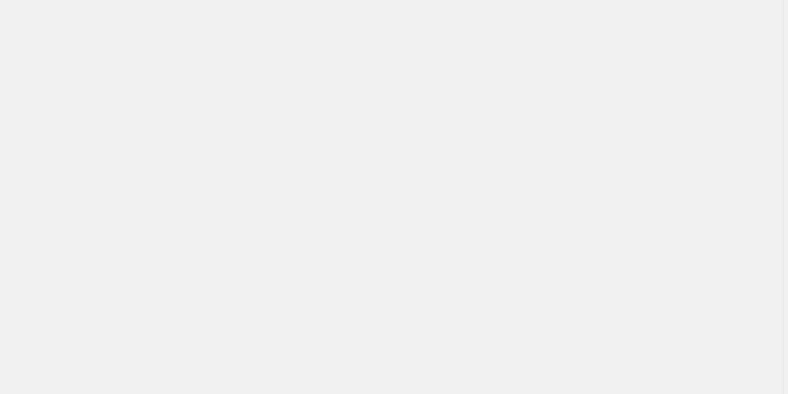
click at [236, 229] on div "Billing Help Center Get Support Suggestion box" at bounding box center [391, 197] width 783 height 394
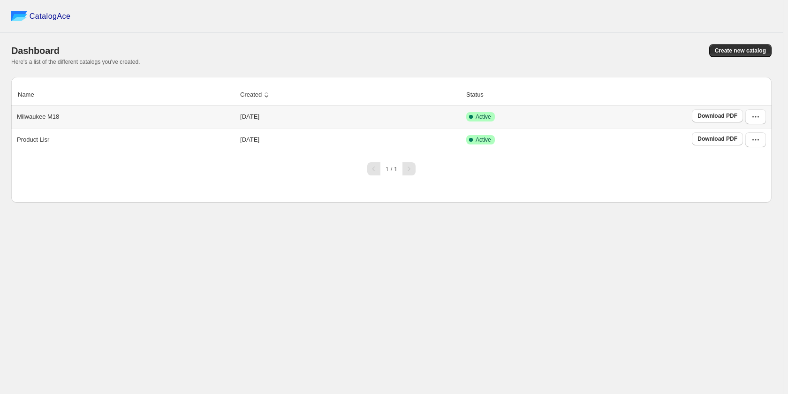
click at [225, 119] on div "Milwaukee M18" at bounding box center [123, 114] width 221 height 13
click at [730, 122] on link "Download PDF" at bounding box center [717, 115] width 51 height 13
click at [751, 115] on button "button" at bounding box center [756, 116] width 21 height 15
click at [744, 197] on span "Edit" at bounding box center [755, 201] width 48 height 9
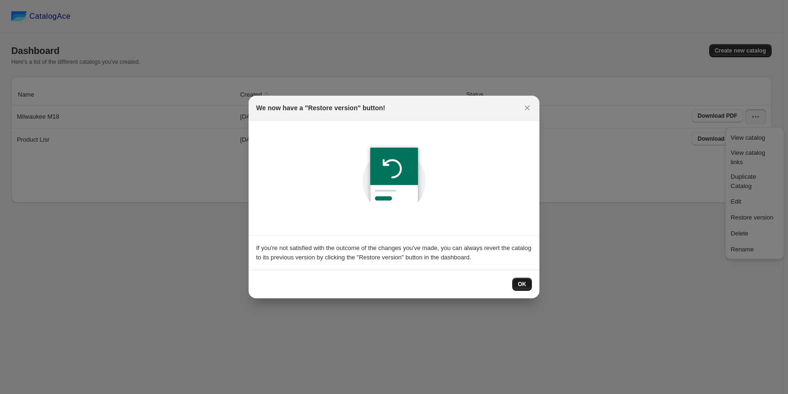
click at [522, 285] on span "OK" at bounding box center [522, 285] width 8 height 8
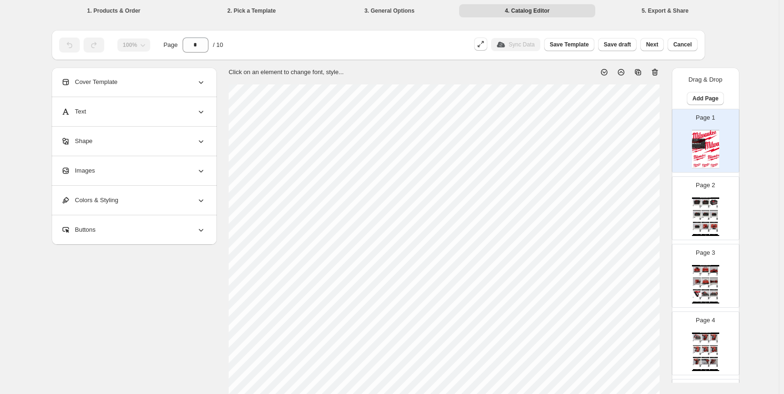
click at [687, 197] on div "Page 2 Milwaukee M18 Tools & Batteries Milwaukee 48-11-1813 M18 FORGE 12ah Batt…" at bounding box center [701, 204] width 59 height 63
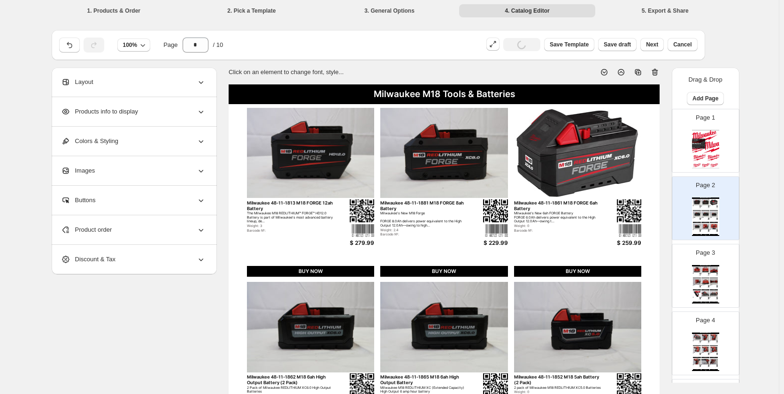
click at [710, 258] on div "Page 3 Milwaukee M18 Tools & Batteries Milwaukee 48-59-1806 M18 Six Bay Sequent…" at bounding box center [701, 272] width 59 height 63
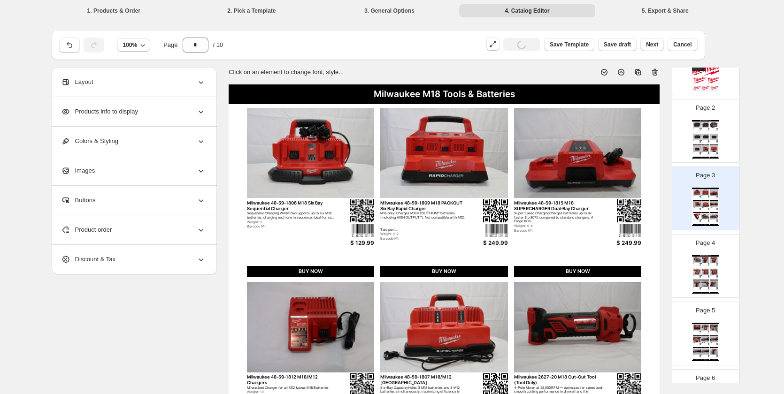
scroll to position [94, 0]
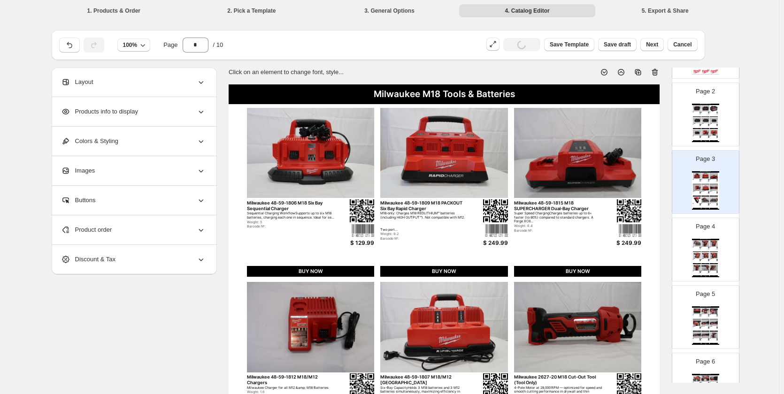
click at [708, 264] on div "BUY NOW" at bounding box center [705, 263] width 8 height 1
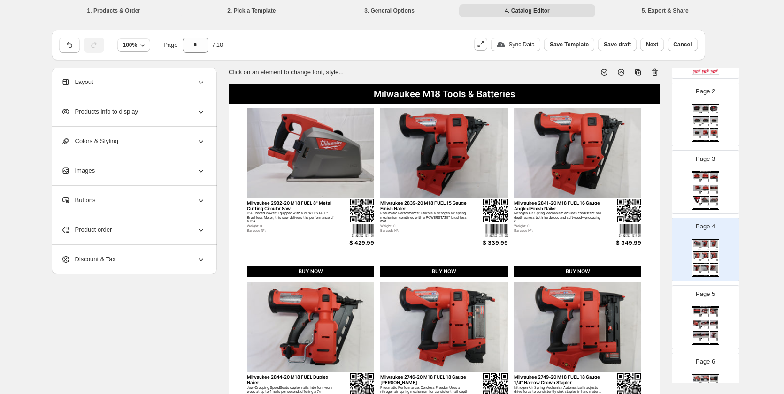
click at [527, 44] on p "Sync Data" at bounding box center [522, 45] width 26 height 8
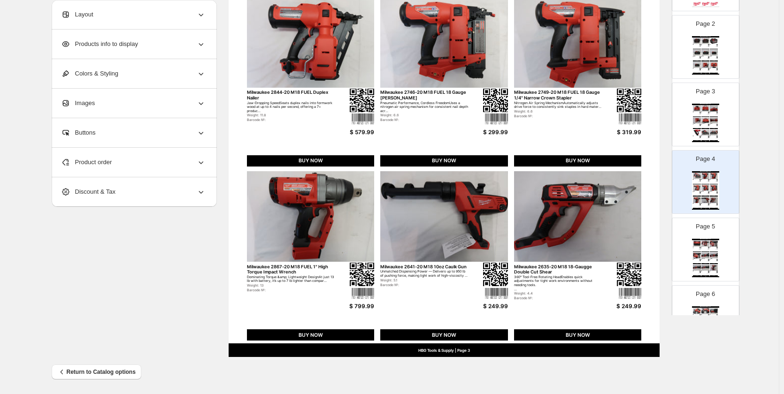
scroll to position [286, 0]
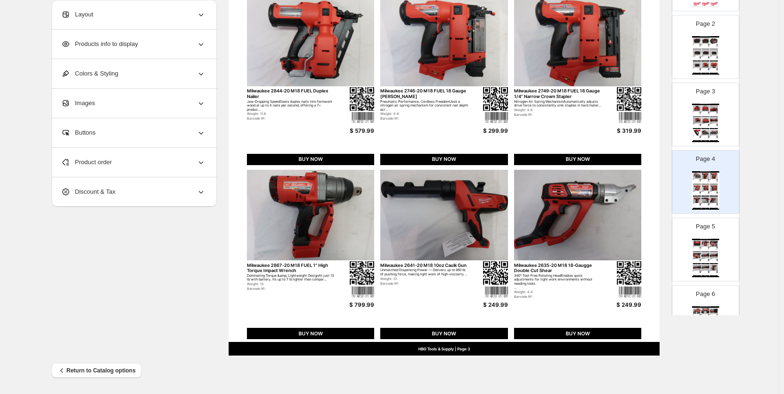
click at [701, 240] on div "Milwaukee M18 Tools & Batteries" at bounding box center [705, 239] width 27 height 1
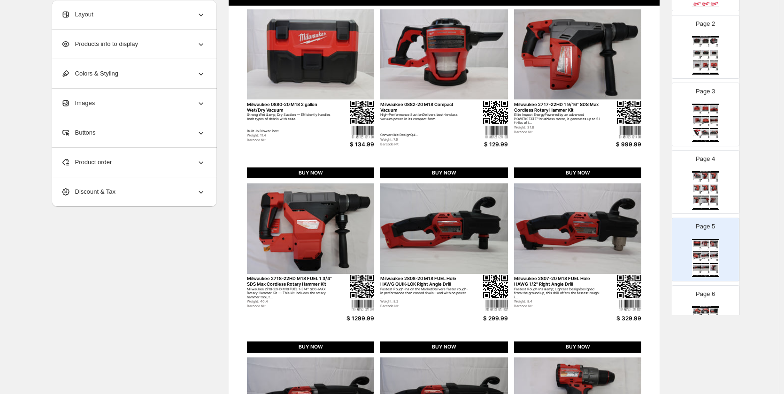
scroll to position [141, 0]
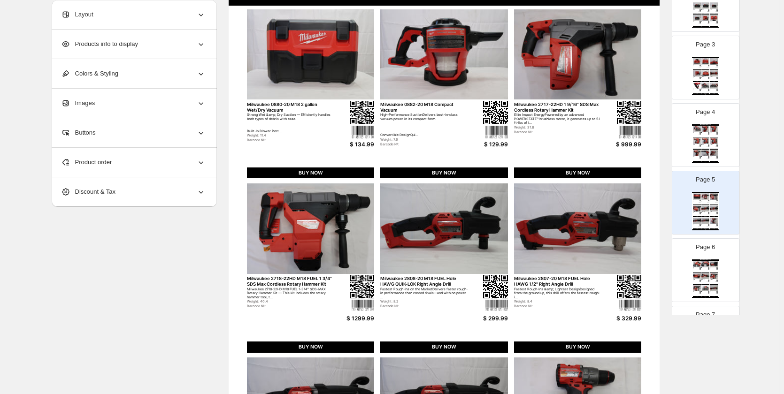
click at [704, 262] on img at bounding box center [705, 264] width 8 height 6
type input "*"
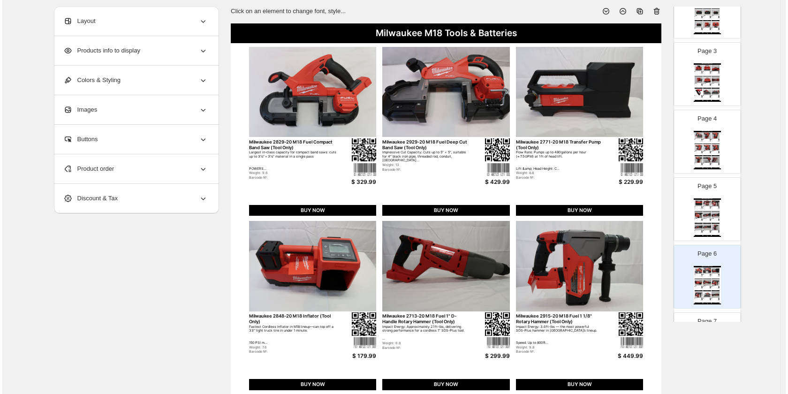
scroll to position [0, 0]
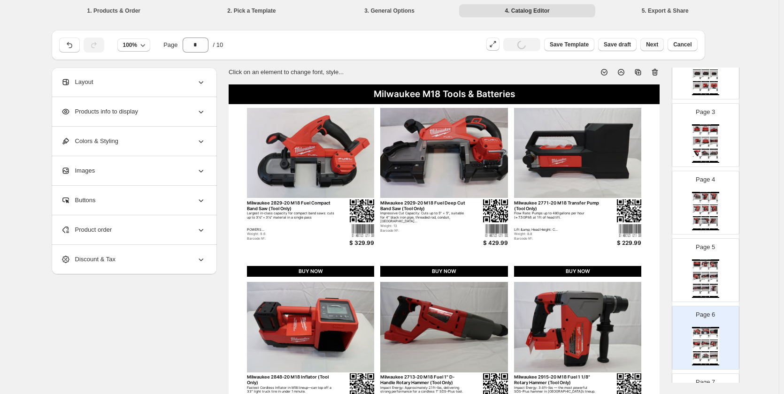
click at [650, 43] on span "Next" at bounding box center [652, 45] width 12 height 8
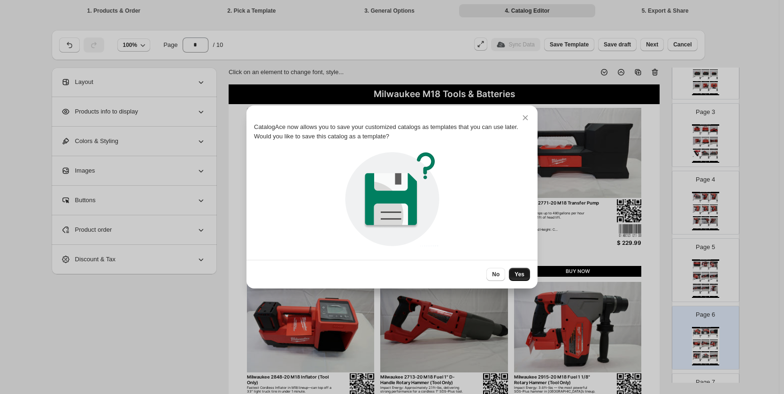
click at [515, 279] on button "Yes" at bounding box center [519, 274] width 21 height 13
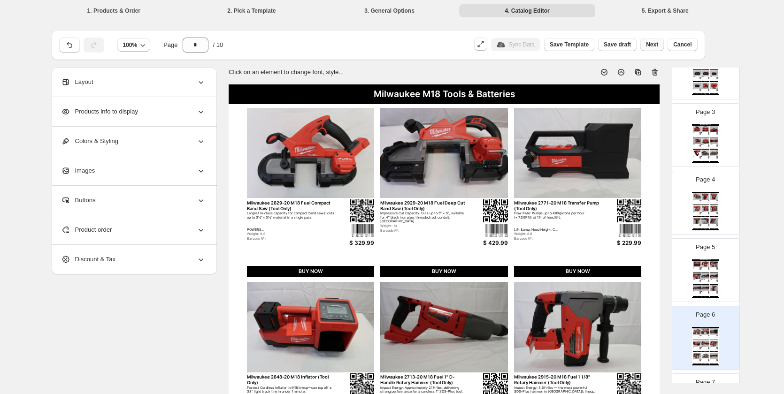
click at [652, 41] on span "Next" at bounding box center [652, 45] width 12 height 8
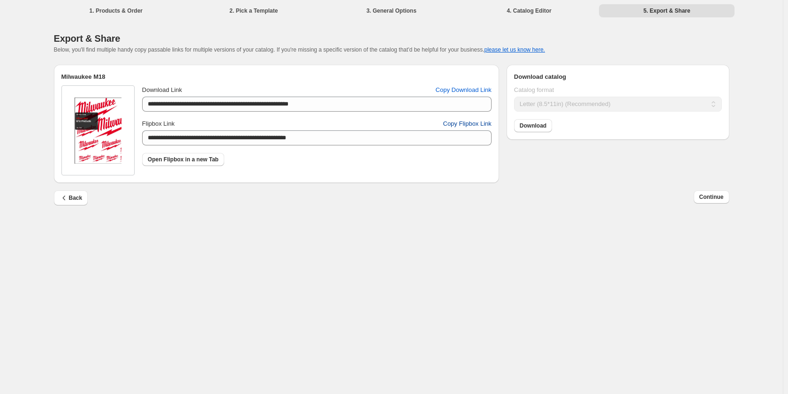
click at [463, 130] on button "Copy Flipbox Link" at bounding box center [468, 123] width 60 height 15
